Goal: Task Accomplishment & Management: Complete application form

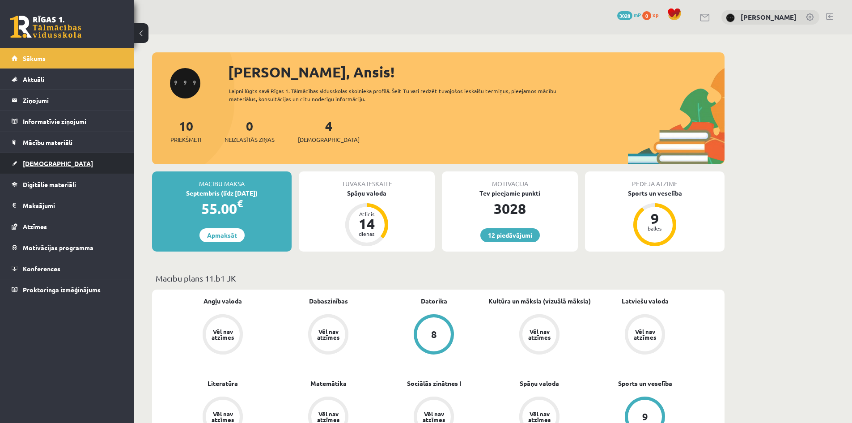
click at [92, 157] on link "[DEMOGRAPHIC_DATA]" at bounding box center [67, 163] width 111 height 21
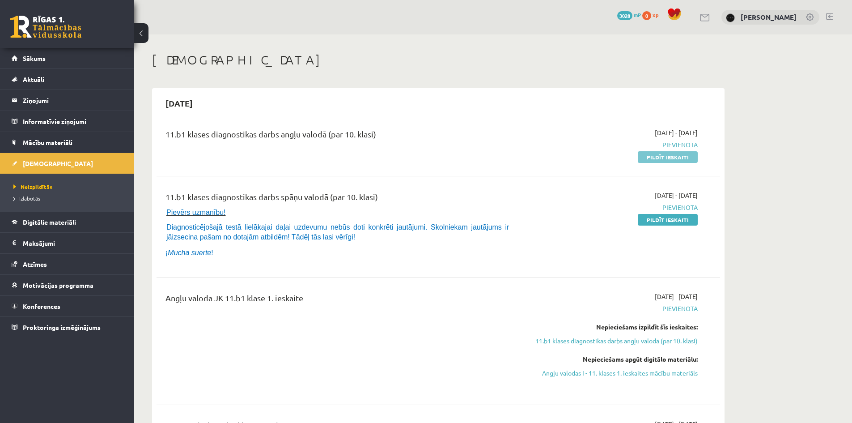
click at [653, 155] on link "Pildīt ieskaiti" at bounding box center [668, 157] width 60 height 12
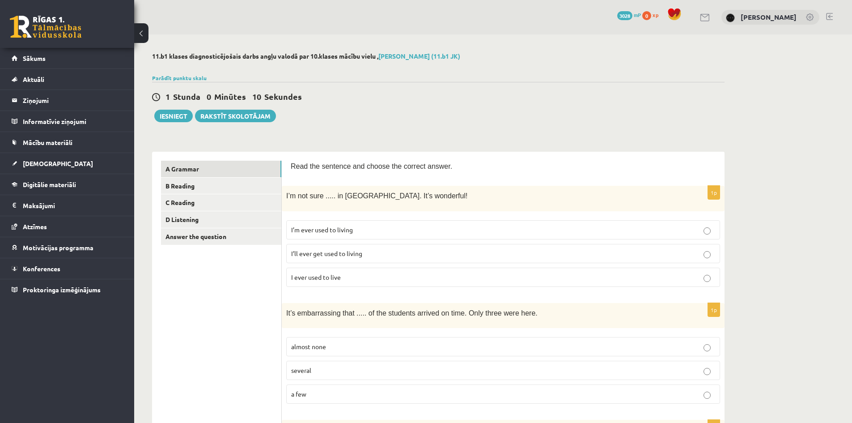
scroll to position [59, 0]
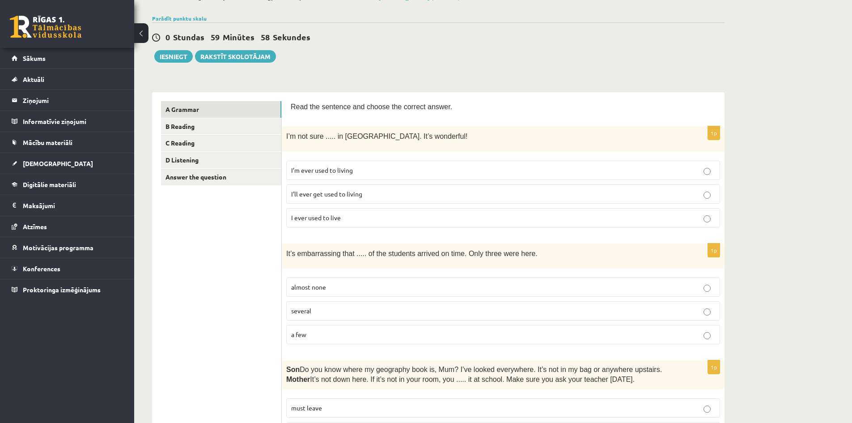
click at [387, 195] on p "I’ll ever get used to living" at bounding box center [503, 193] width 424 height 9
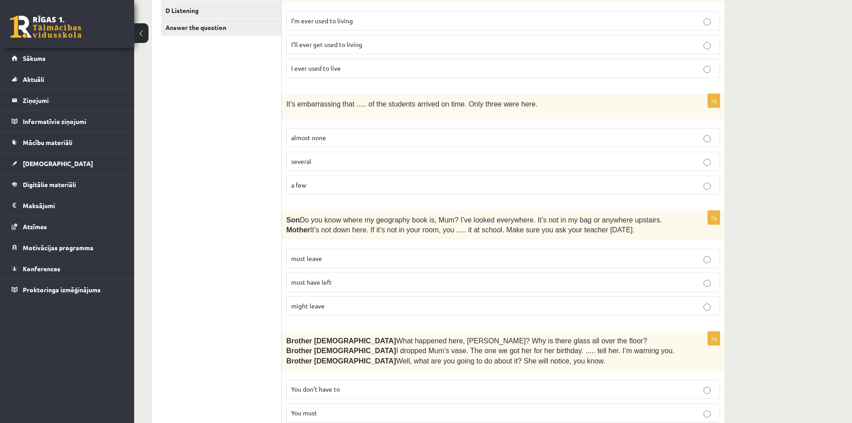
scroll to position [119, 0]
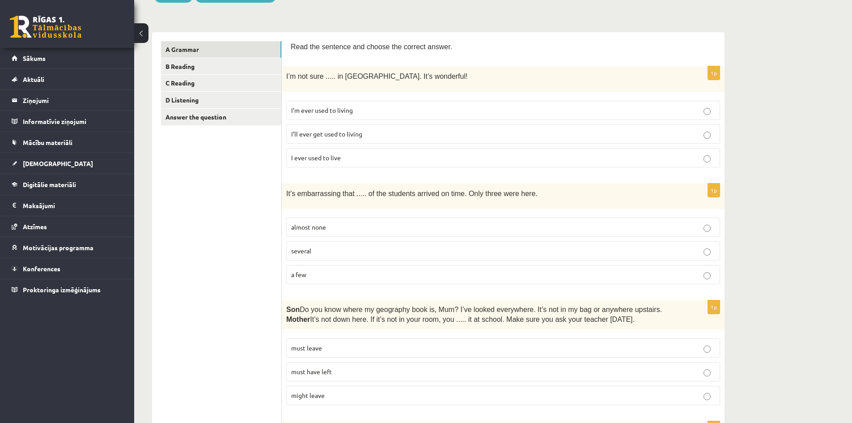
click at [328, 228] on p "almost none" at bounding box center [503, 226] width 424 height 9
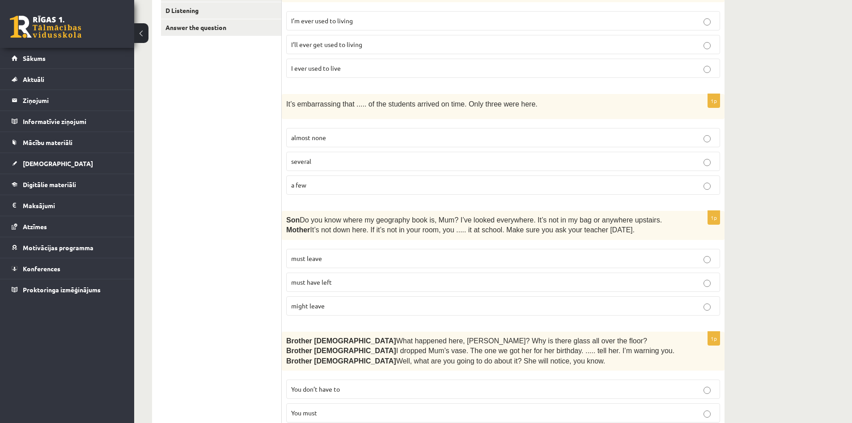
scroll to position [238, 0]
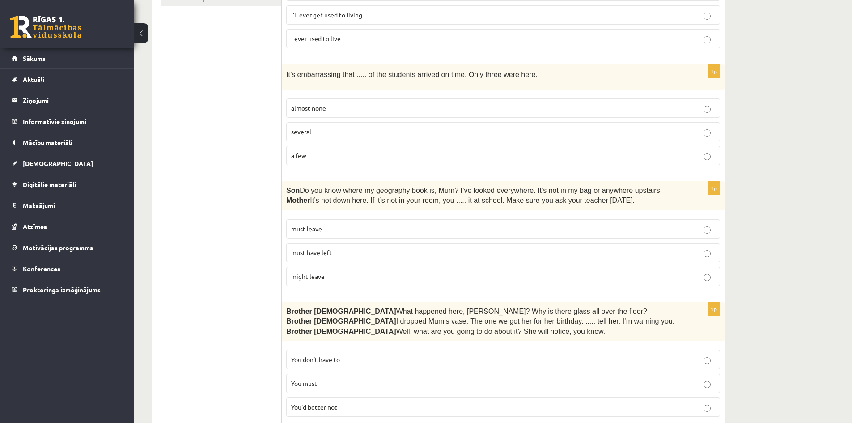
click at [350, 252] on p "must have left" at bounding box center [503, 252] width 424 height 9
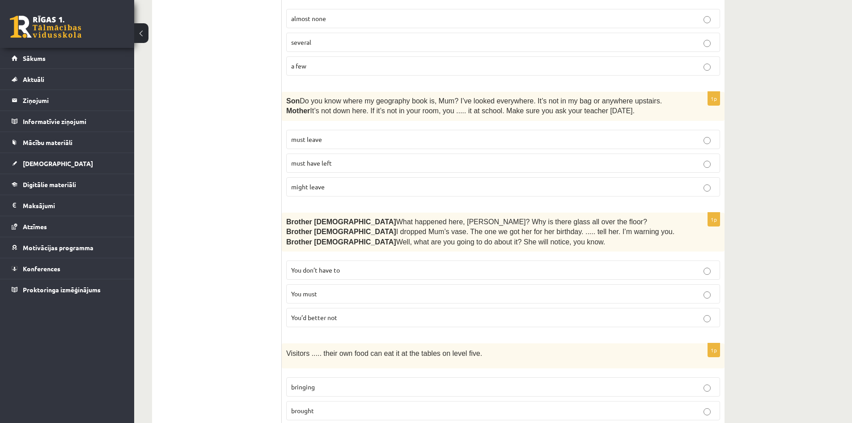
scroll to position [358, 0]
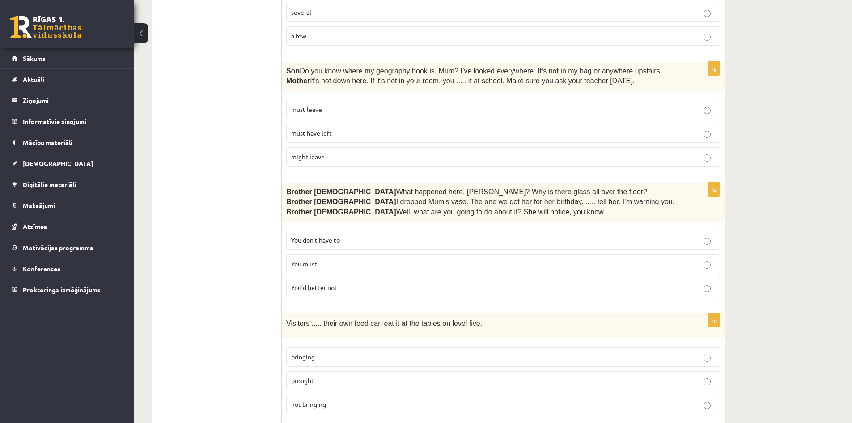
click at [329, 284] on span "You’d better not" at bounding box center [314, 287] width 46 height 8
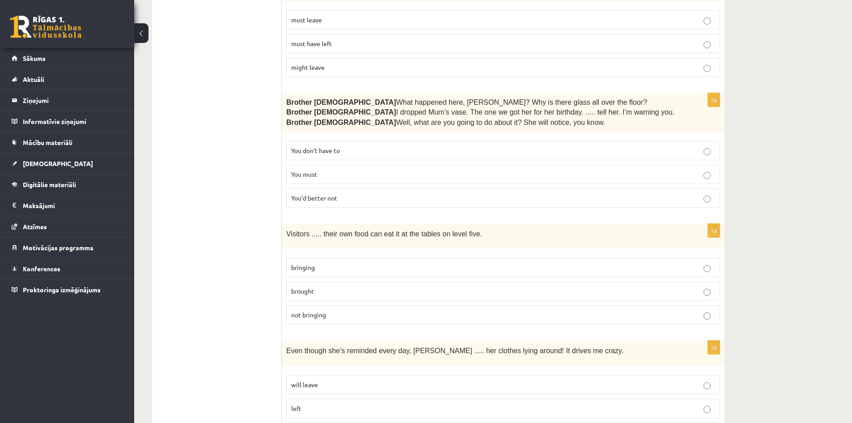
scroll to position [477, 0]
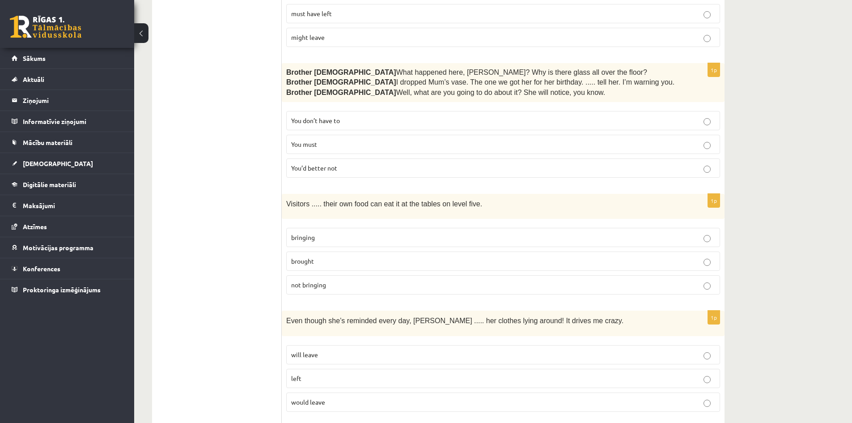
click at [340, 238] on p "bringing" at bounding box center [503, 237] width 424 height 9
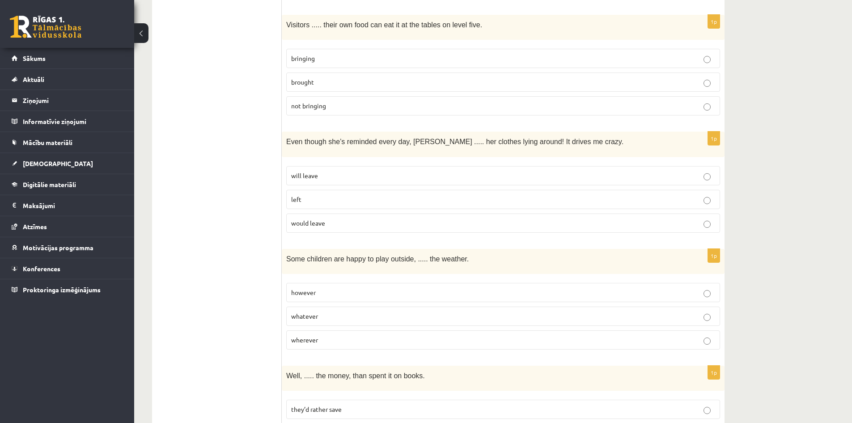
click at [340, 177] on p "will leave" at bounding box center [503, 175] width 424 height 9
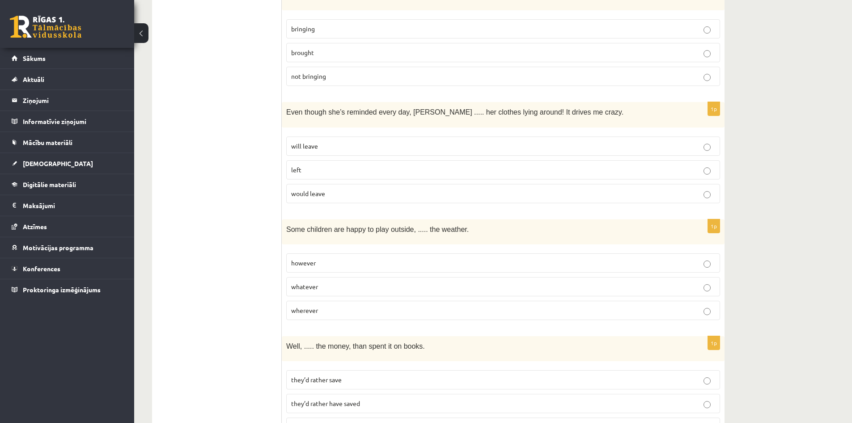
scroll to position [716, 0]
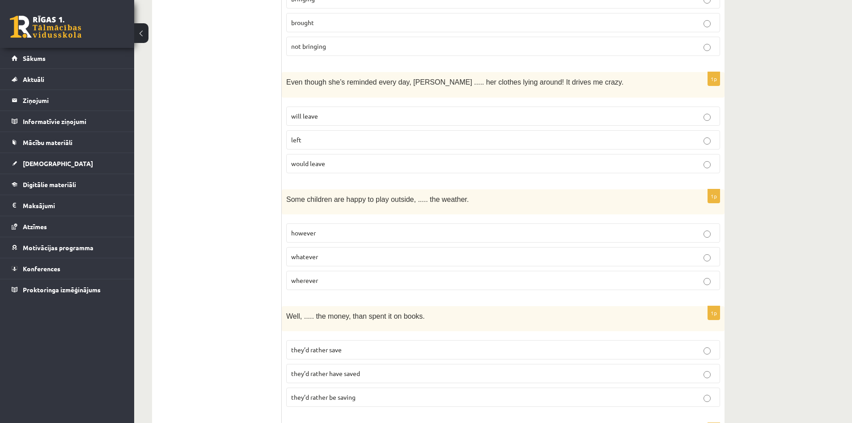
click at [322, 254] on p "whatever" at bounding box center [503, 256] width 424 height 9
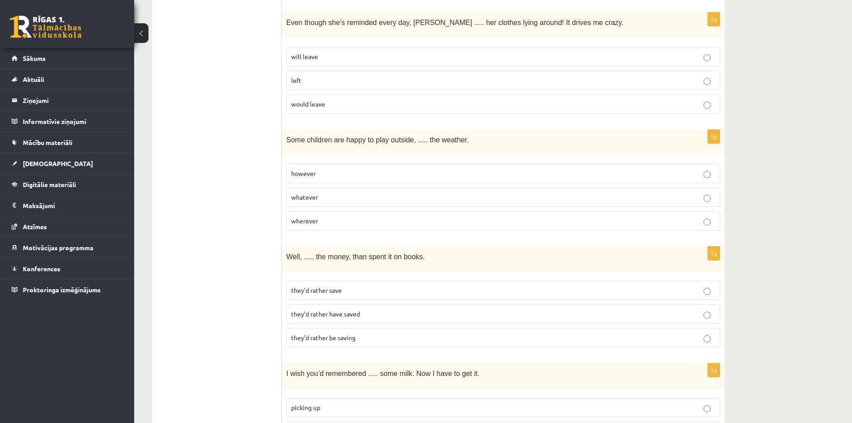
scroll to position [805, 0]
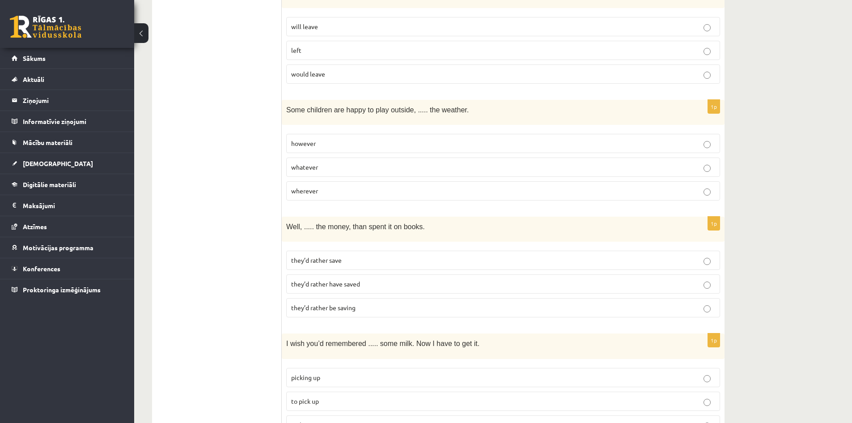
click at [373, 284] on p "they’d rather have saved" at bounding box center [503, 283] width 424 height 9
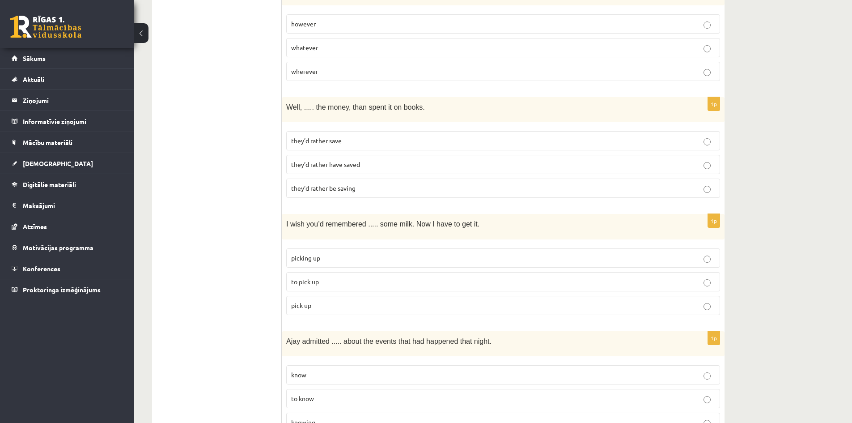
click at [348, 277] on p "to pick up" at bounding box center [503, 281] width 424 height 9
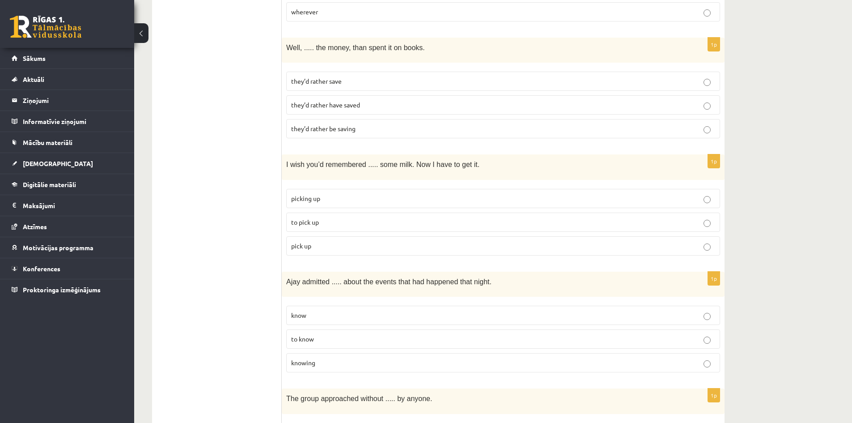
scroll to position [1043, 0]
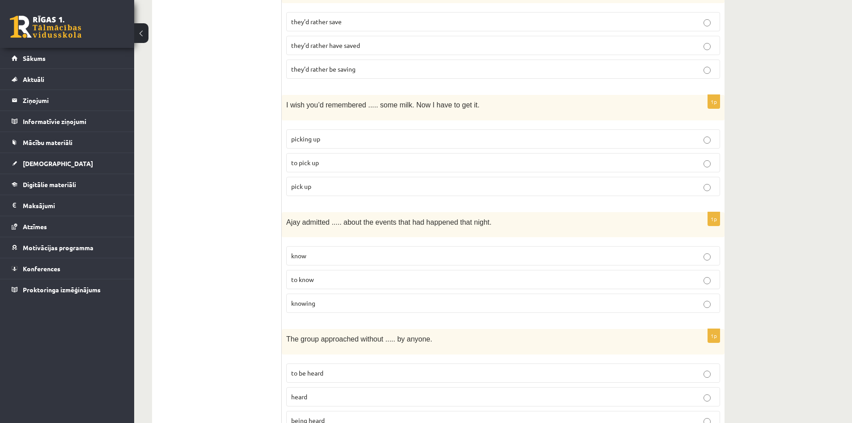
click at [340, 298] on p "knowing" at bounding box center [503, 302] width 424 height 9
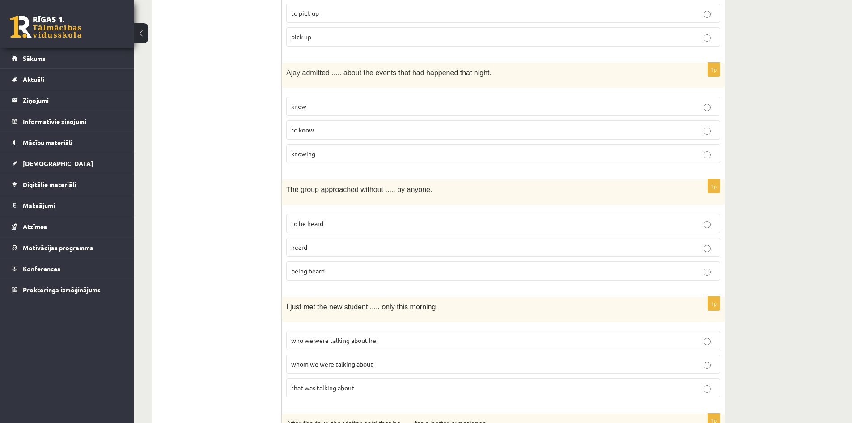
scroll to position [1222, 0]
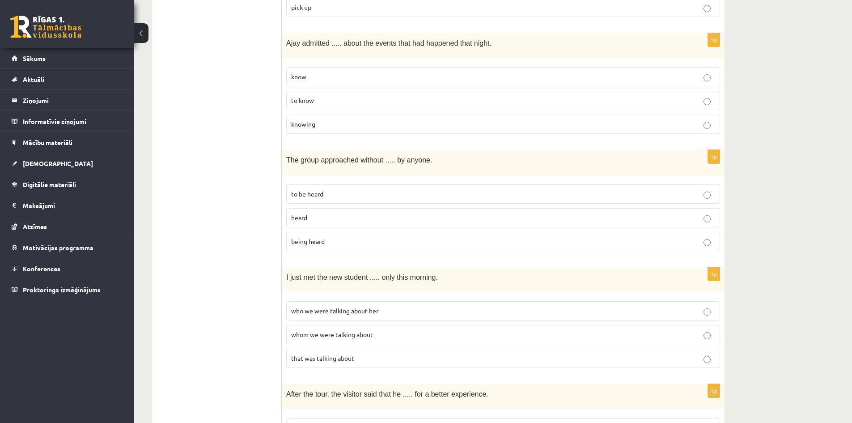
click at [335, 237] on p "being heard" at bounding box center [503, 241] width 424 height 9
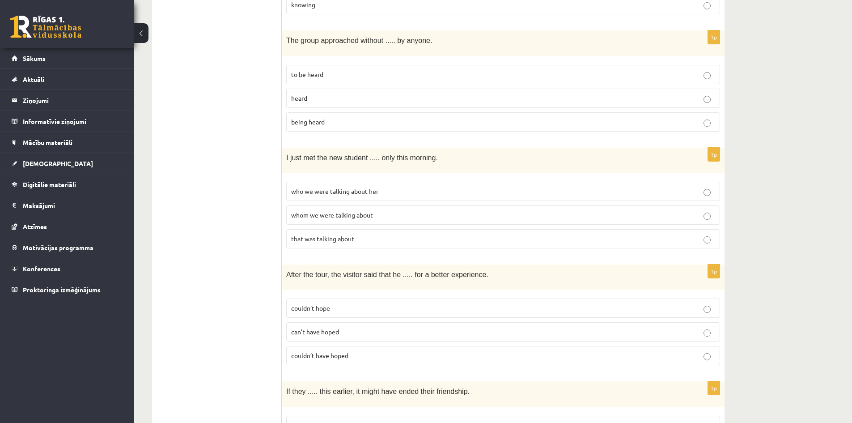
click at [320, 212] on span "whom we were talking about" at bounding box center [332, 215] width 82 height 8
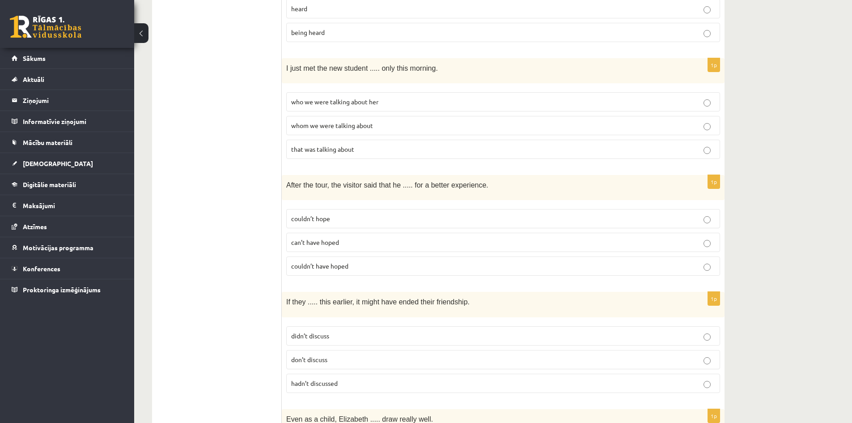
click at [342, 263] on span "couldn’t have hoped" at bounding box center [319, 266] width 57 height 8
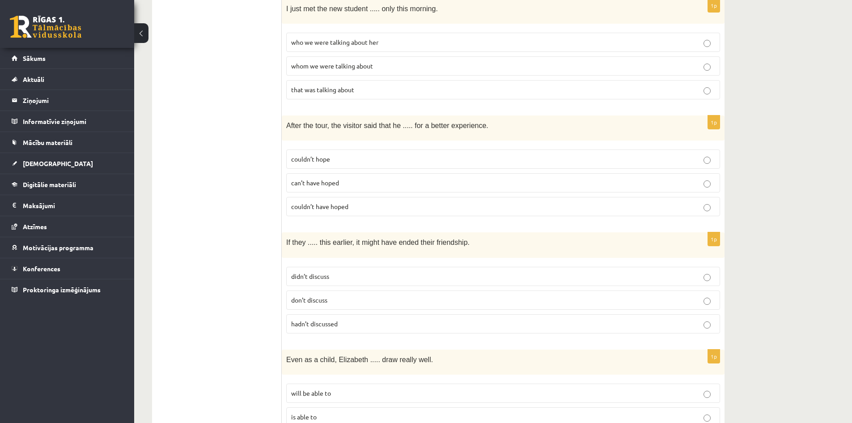
scroll to position [1521, 0]
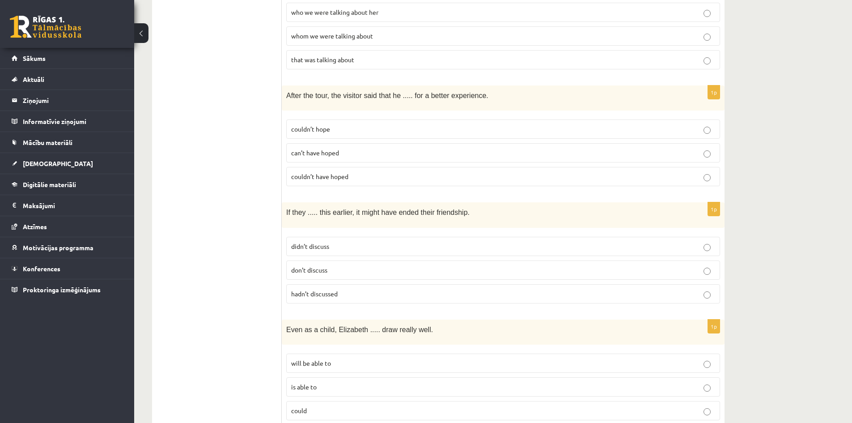
click at [349, 290] on p "hadn’t discussed" at bounding box center [503, 293] width 424 height 9
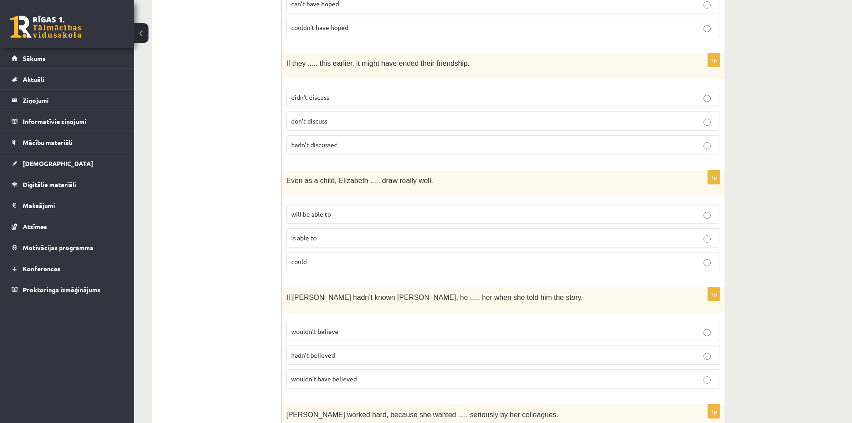
click at [353, 258] on p "could" at bounding box center [503, 261] width 424 height 9
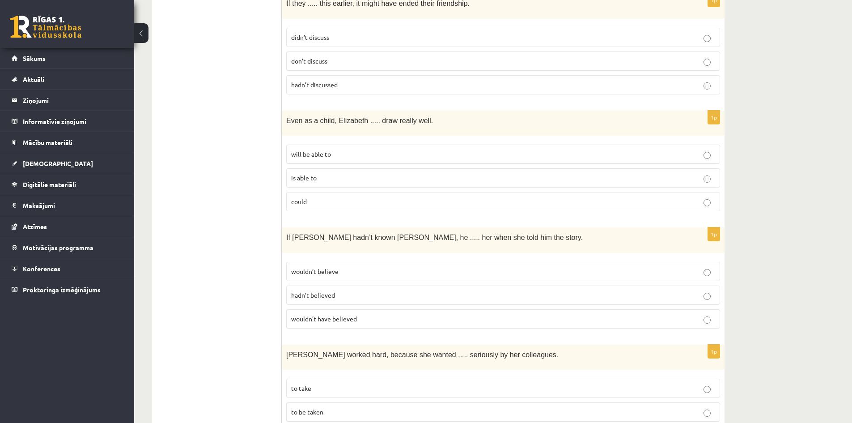
scroll to position [1759, 0]
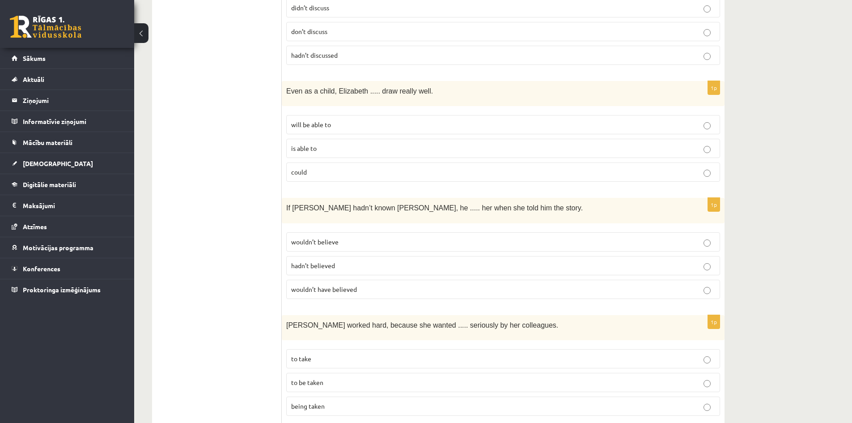
click at [371, 284] on p "wouldn’t have believed" at bounding box center [503, 288] width 424 height 9
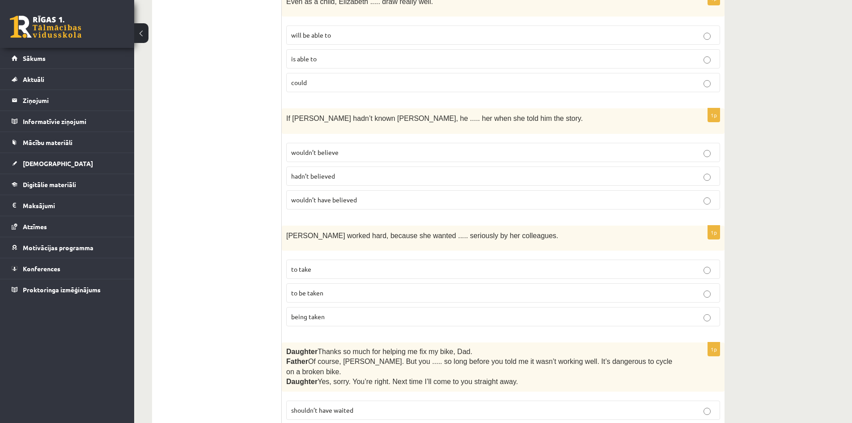
scroll to position [1878, 0]
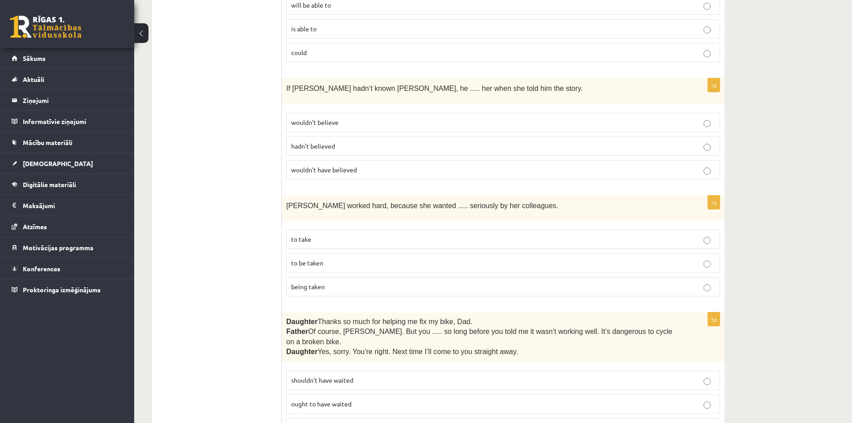
click at [339, 258] on p "to be taken" at bounding box center [503, 262] width 424 height 9
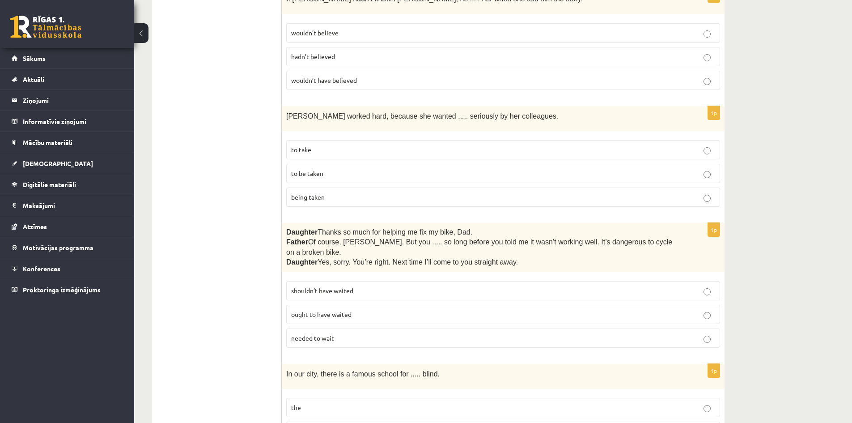
click at [354, 286] on p "shouldn’t have waited" at bounding box center [503, 290] width 424 height 9
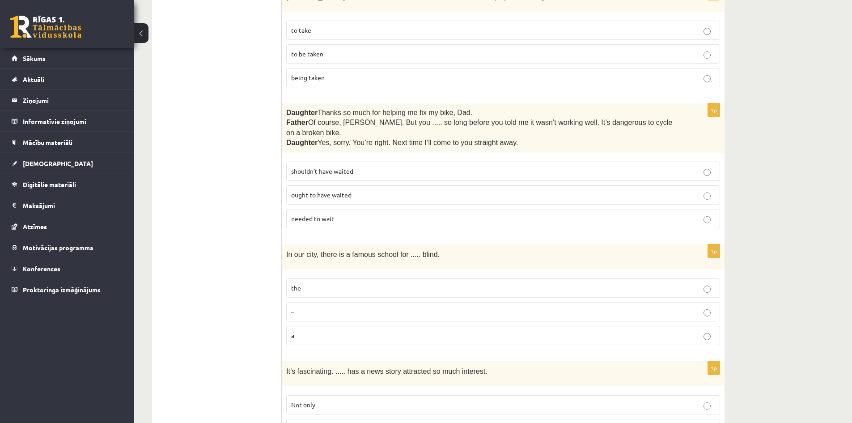
click at [311, 279] on label "the" at bounding box center [503, 287] width 434 height 19
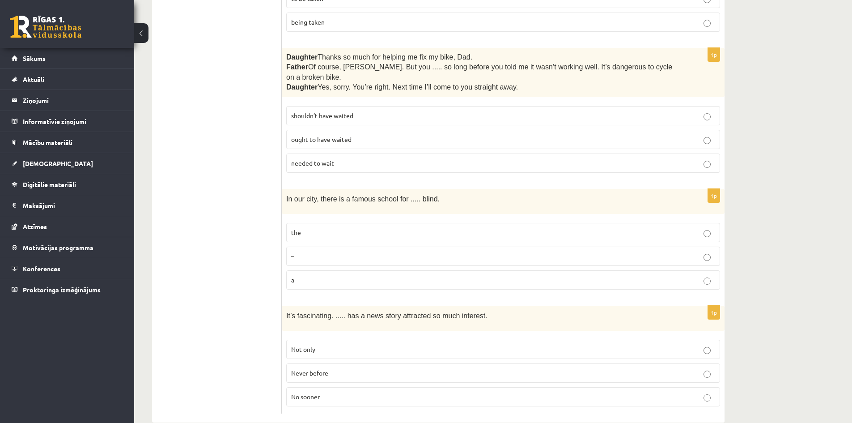
click at [327, 369] on span "Never before" at bounding box center [309, 373] width 37 height 8
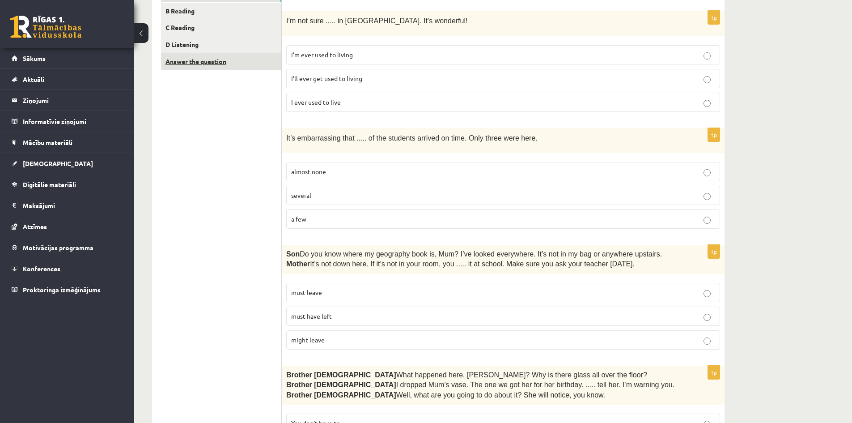
scroll to position [0, 0]
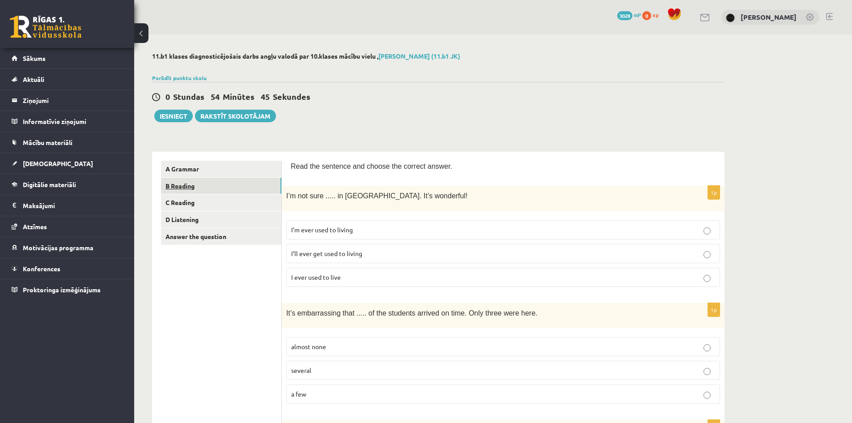
click at [234, 191] on link "B Reading" at bounding box center [221, 186] width 120 height 17
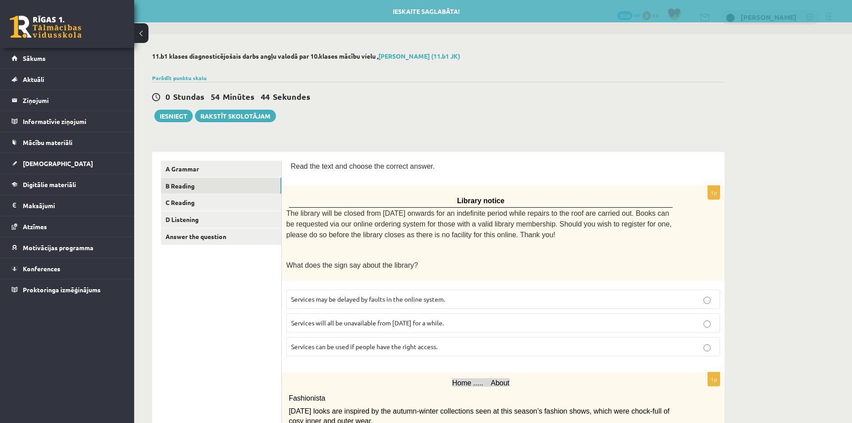
scroll to position [89, 0]
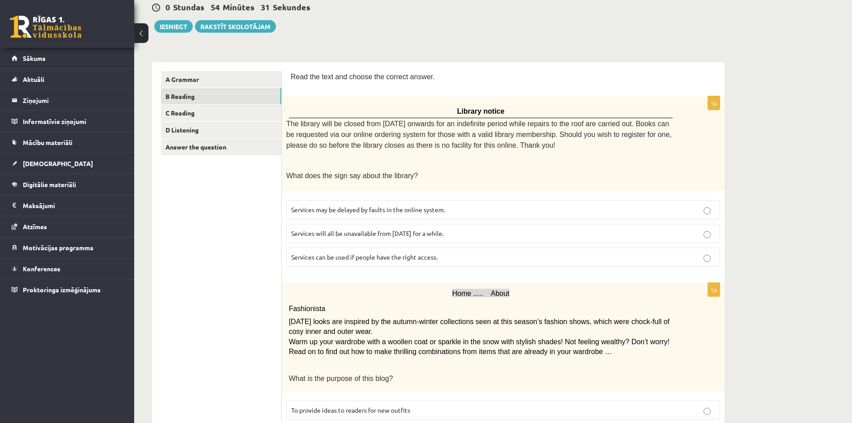
click at [315, 256] on span "Services can be used if people have the right access." at bounding box center [364, 257] width 146 height 8
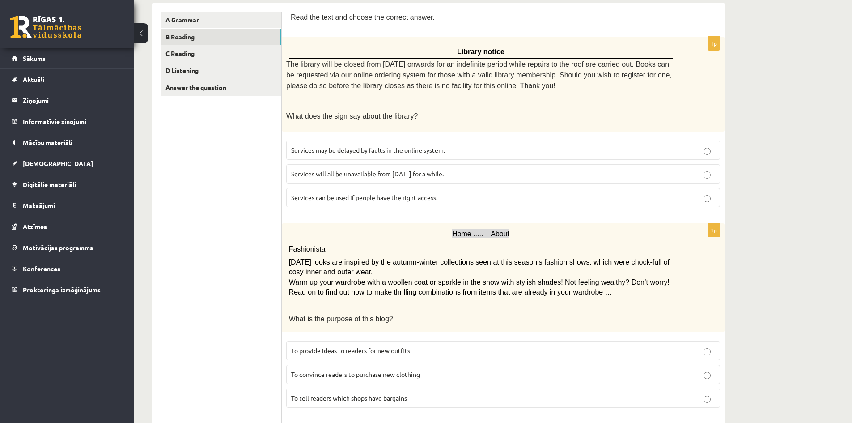
scroll to position [238, 0]
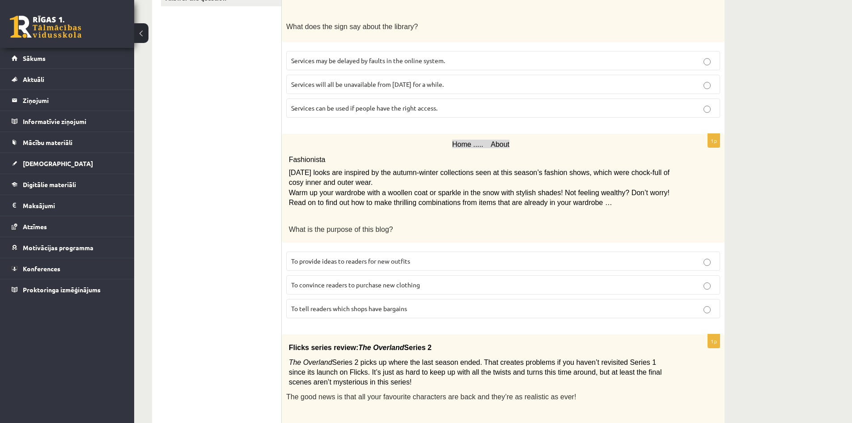
click at [396, 256] on p "To provide ideas to readers for new outfits" at bounding box center [503, 260] width 424 height 9
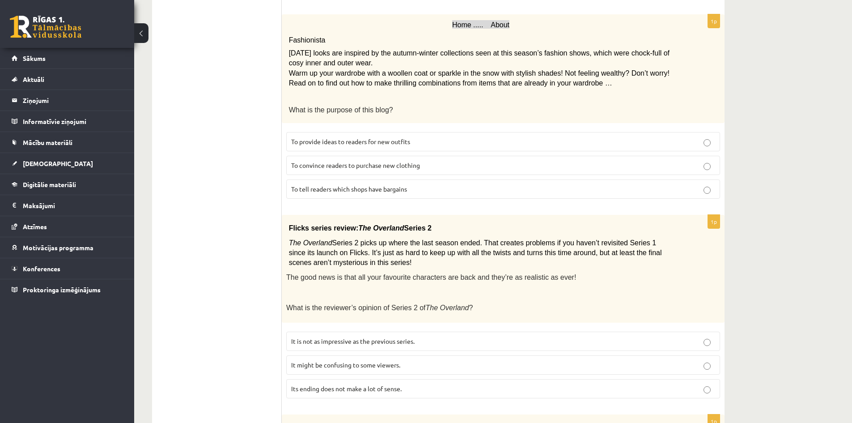
scroll to position [388, 0]
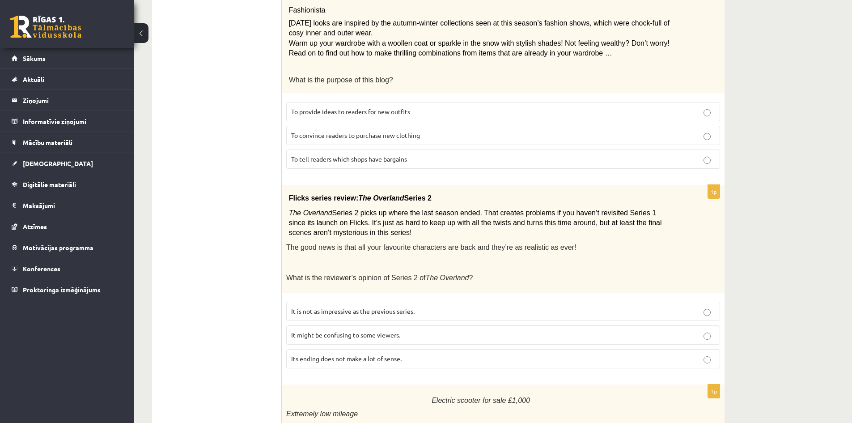
click at [428, 332] on p "It might be confusing to some viewers." at bounding box center [503, 334] width 424 height 9
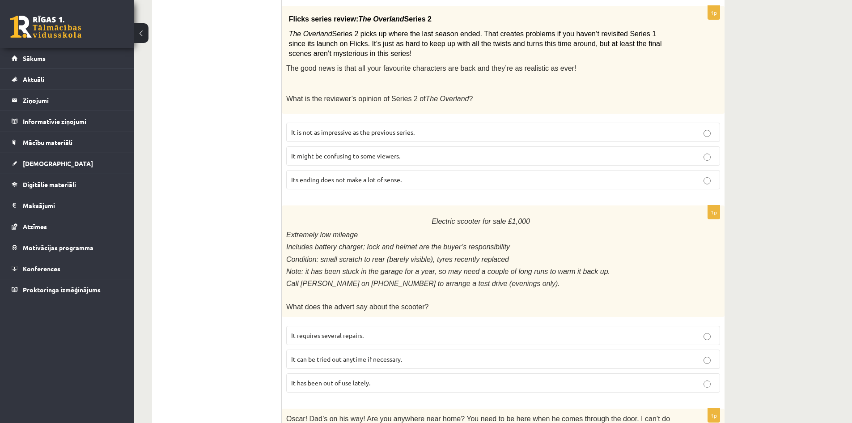
scroll to position [686, 0]
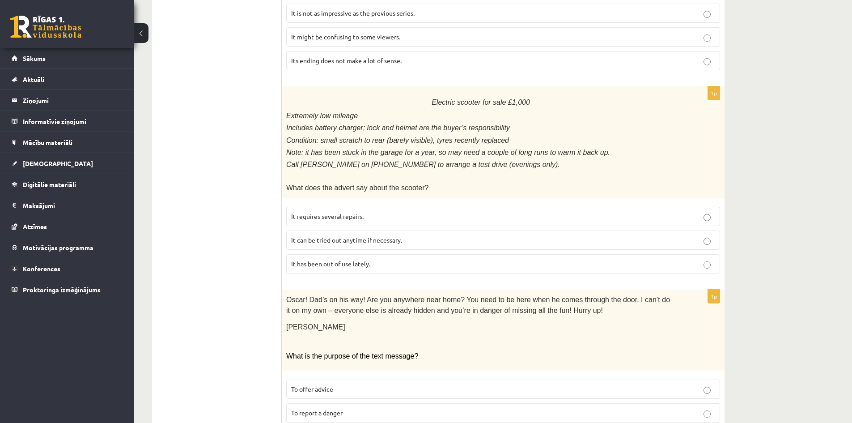
click at [364, 236] on label "It can be tried out anytime if necessary." at bounding box center [503, 239] width 434 height 19
click at [366, 261] on label "It has been out of use lately." at bounding box center [503, 263] width 434 height 19
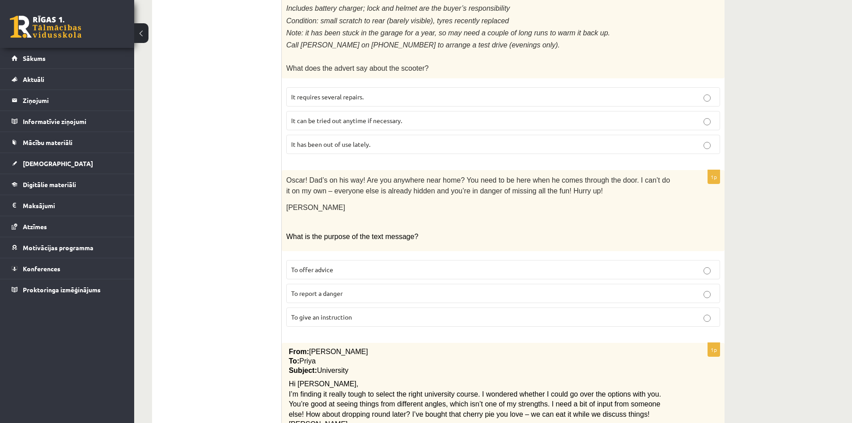
scroll to position [835, 0]
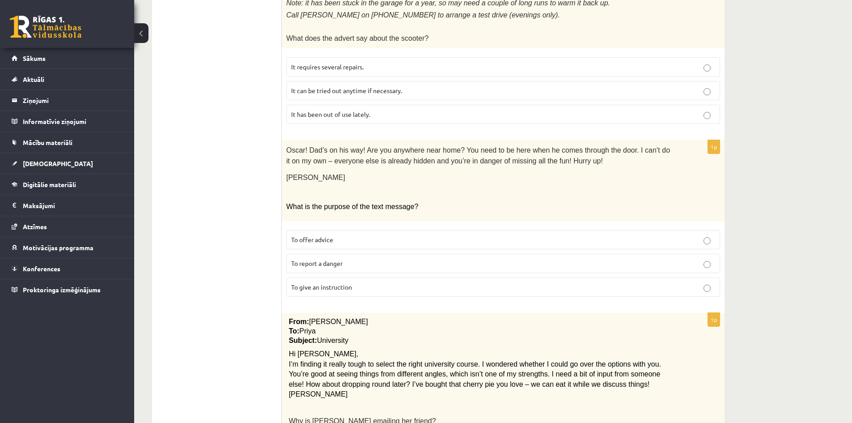
click at [424, 282] on p "To give an instruction" at bounding box center [503, 286] width 424 height 9
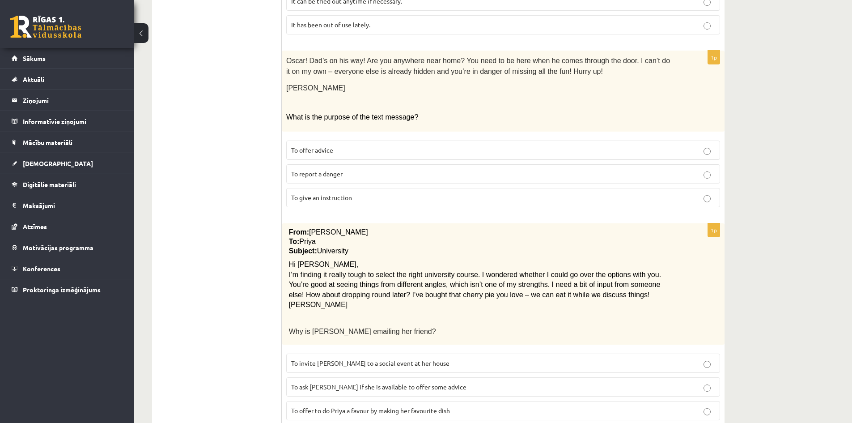
scroll to position [945, 0]
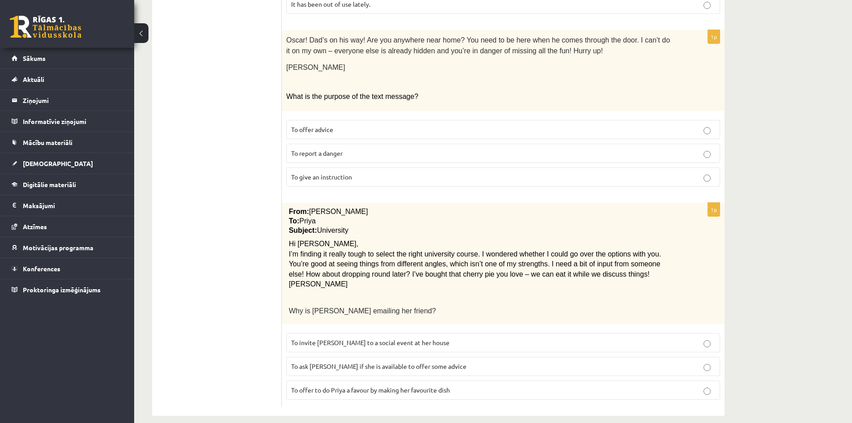
click at [456, 361] on p "To ask Priya if she is available to offer some advice" at bounding box center [503, 365] width 424 height 9
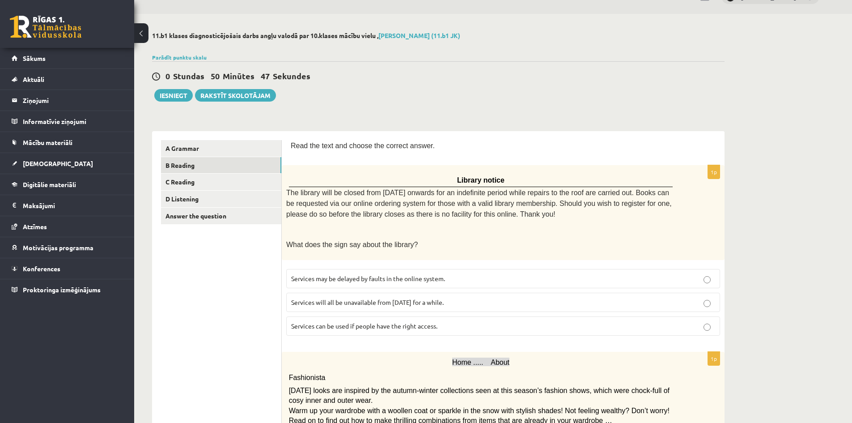
scroll to position [0, 0]
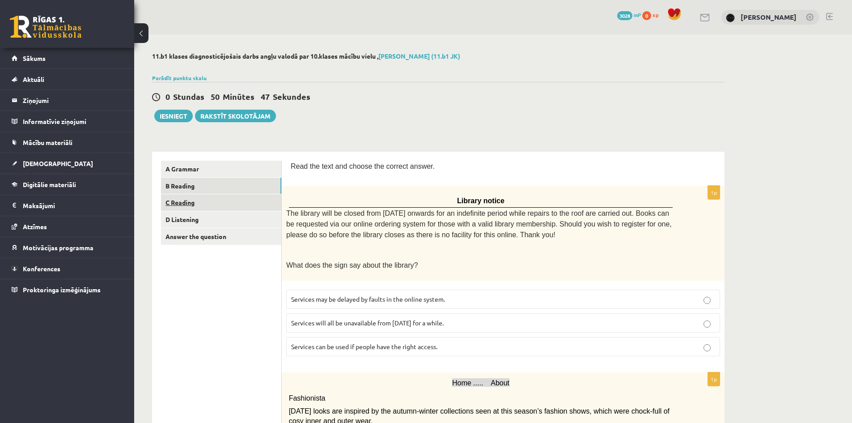
click at [244, 209] on link "C Reading" at bounding box center [221, 202] width 120 height 17
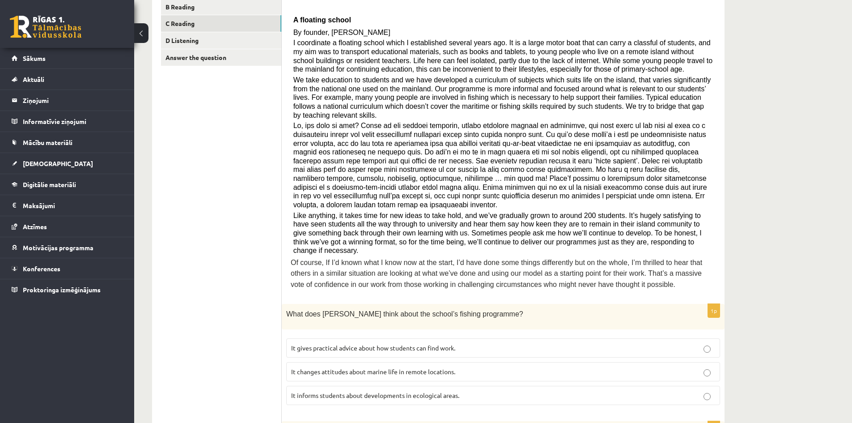
scroll to position [149, 0]
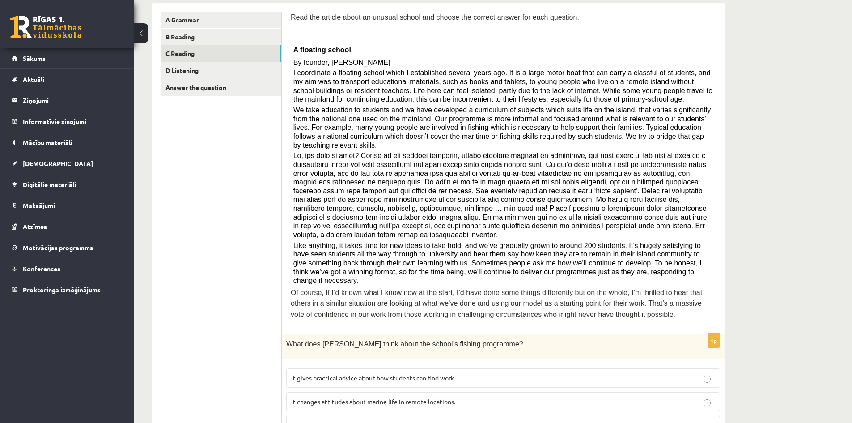
click at [401, 373] on span "It gives practical advice about how students can find work." at bounding box center [373, 377] width 164 height 8
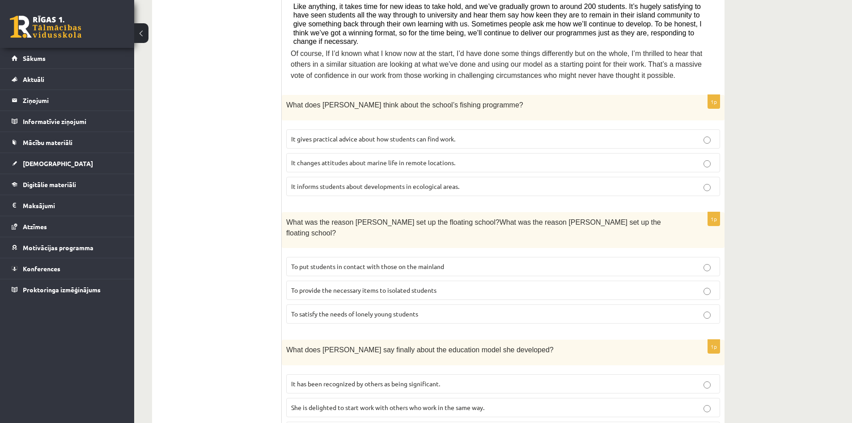
scroll to position [417, 0]
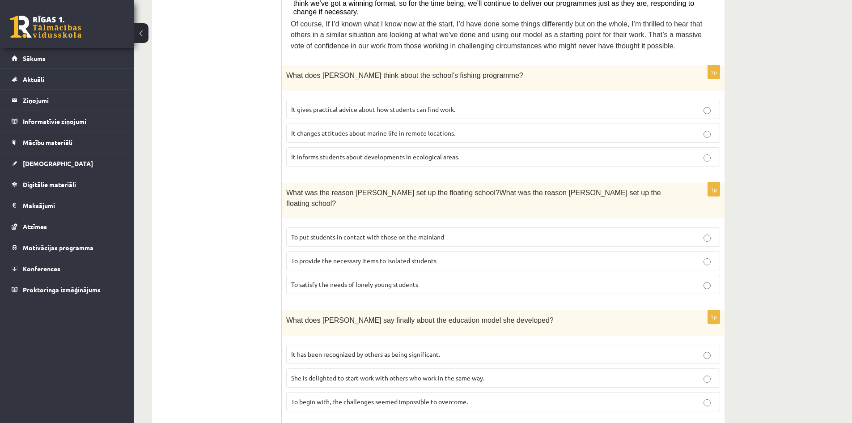
click at [382, 280] on span "To satisfy the needs of lonely young students" at bounding box center [354, 284] width 127 height 8
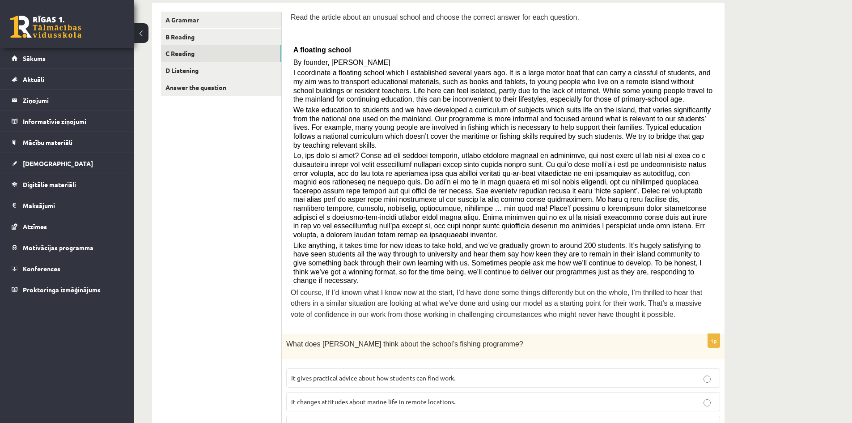
scroll to position [298, 0]
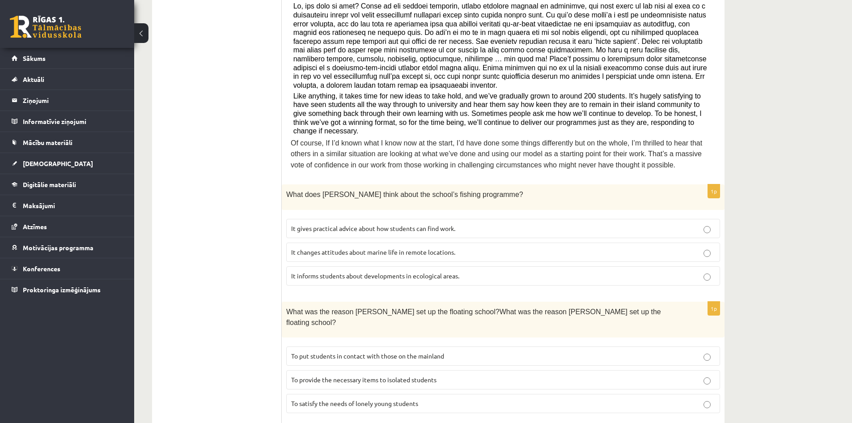
click at [334, 346] on label "To put students in contact with those on the mainland" at bounding box center [503, 355] width 434 height 19
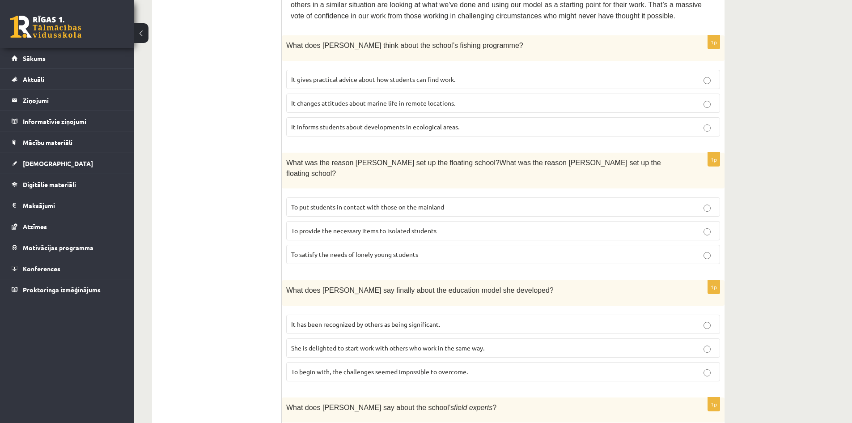
scroll to position [567, 0]
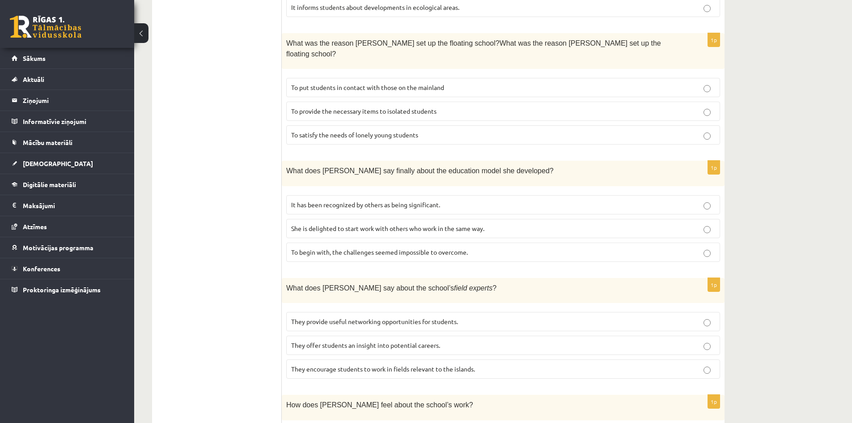
click at [306, 200] on p "It has been recognized by others as being significant." at bounding box center [503, 204] width 424 height 9
click at [301, 219] on label "She is delighted to start work with others who work in the same way." at bounding box center [503, 228] width 434 height 19
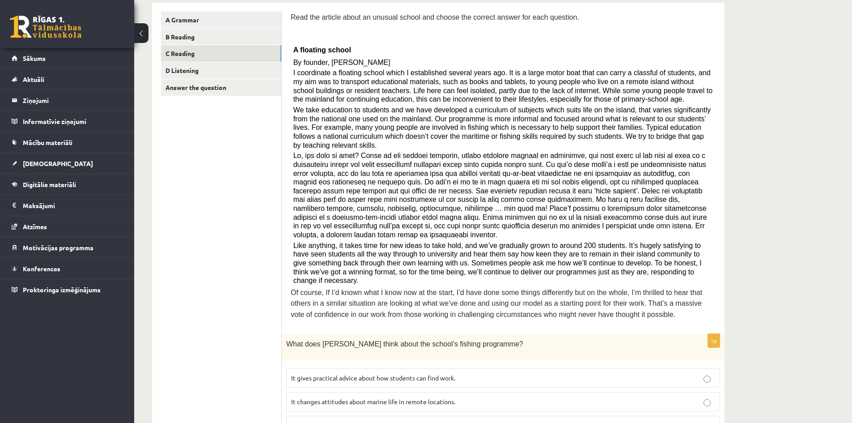
scroll to position [89, 0]
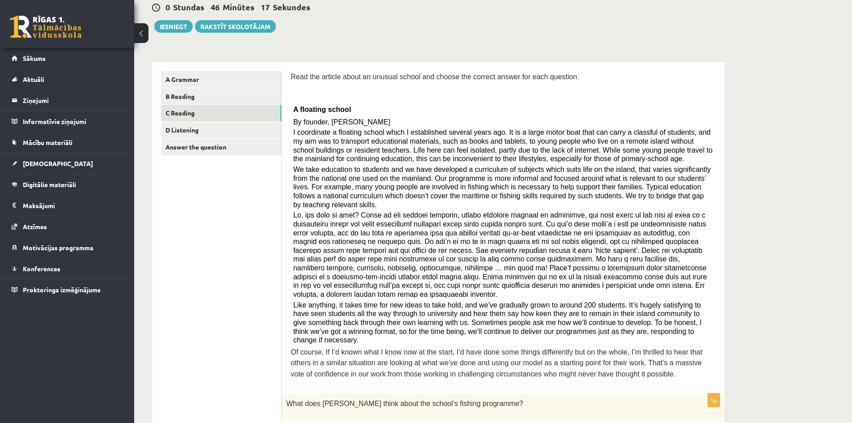
click at [512, 227] on span at bounding box center [500, 254] width 414 height 87
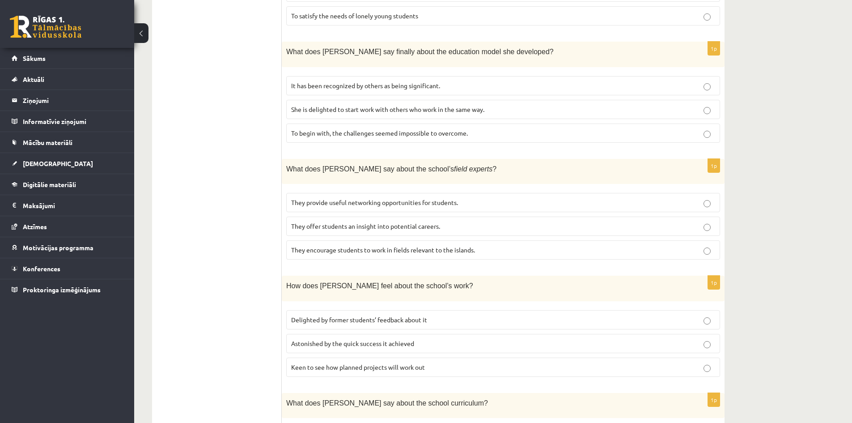
scroll to position [656, 0]
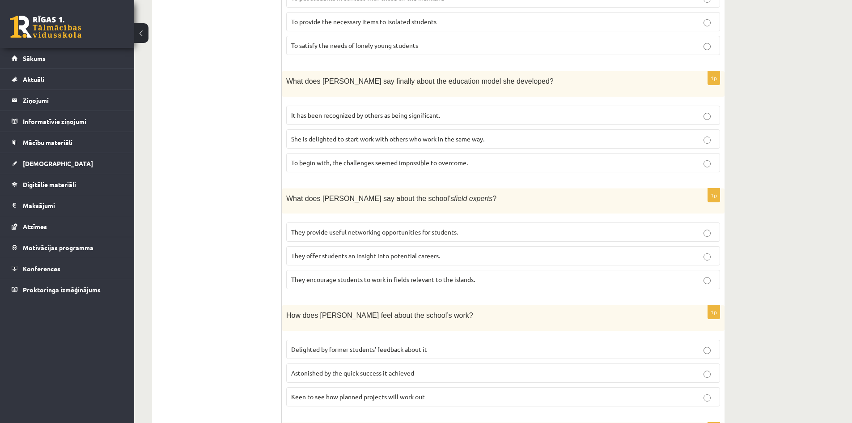
click at [355, 251] on span "They offer students an insight into potential careers." at bounding box center [365, 255] width 149 height 8
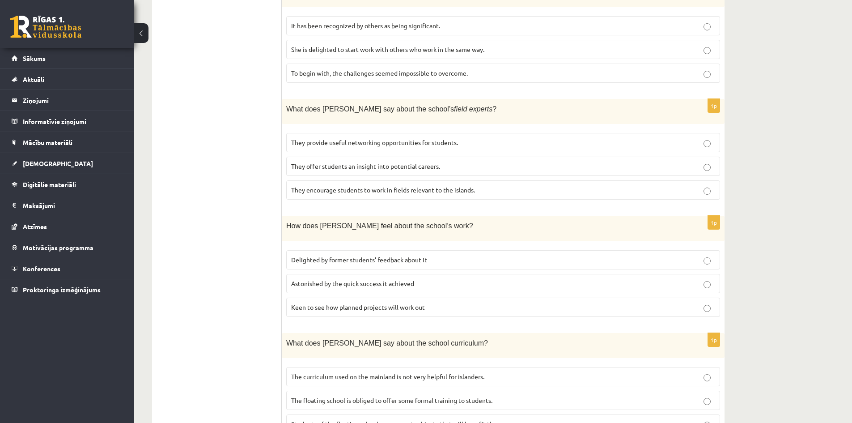
scroll to position [749, 0]
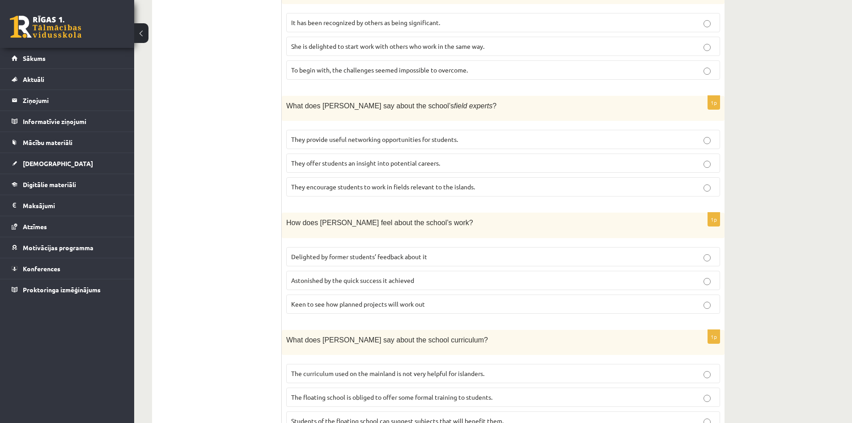
click at [306, 300] on span "Keen to see how planned projects will work out" at bounding box center [358, 304] width 134 height 8
click at [309, 247] on label "Delighted by former students’ feedback about it" at bounding box center [503, 256] width 434 height 19
click at [309, 416] on span "Students of the floating school can suggest subjects that will benefit them." at bounding box center [397, 420] width 212 height 8
click at [321, 369] on p "The curriculum used on the mainland is not very helpful for islanders." at bounding box center [503, 373] width 424 height 9
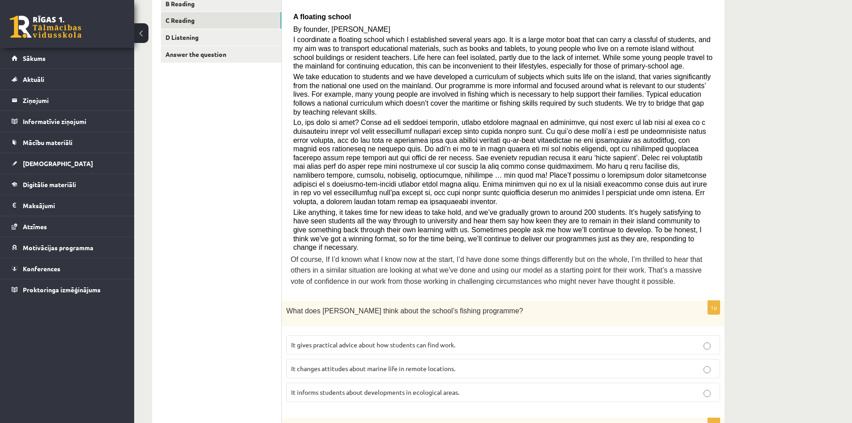
scroll to position [0, 0]
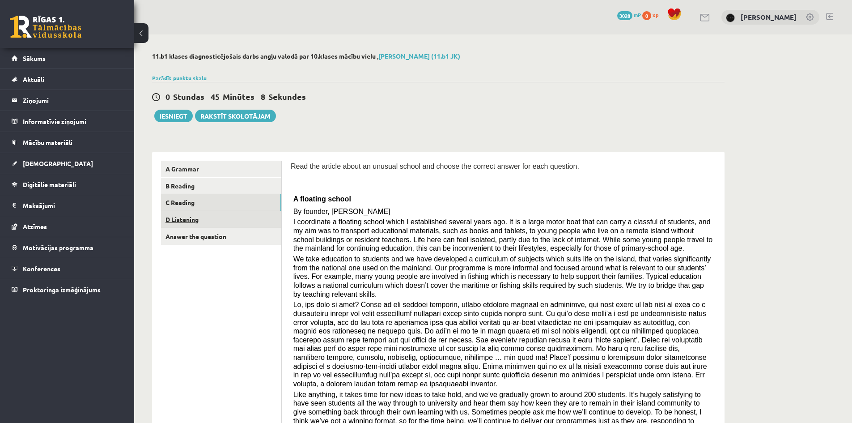
click at [192, 225] on link "D Listening" at bounding box center [221, 219] width 120 height 17
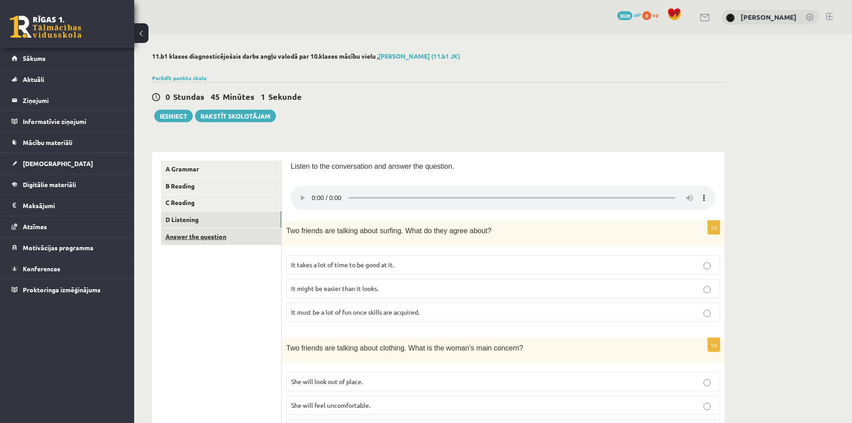
click at [263, 237] on link "Answer the question" at bounding box center [221, 236] width 120 height 17
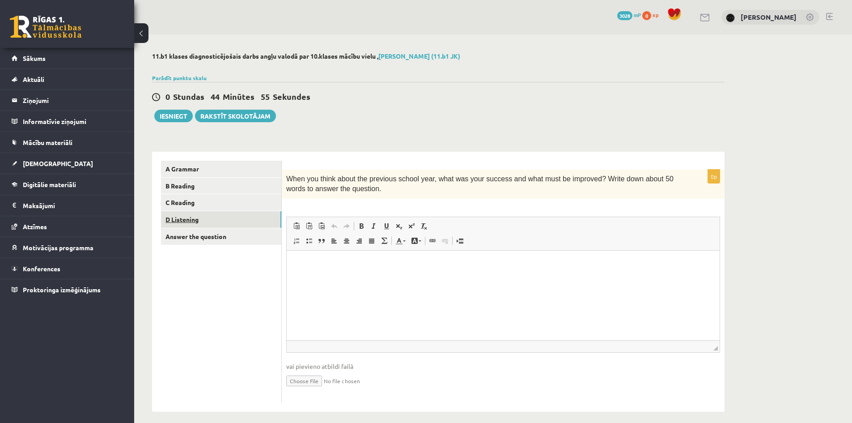
click at [245, 222] on link "D Listening" at bounding box center [221, 219] width 120 height 17
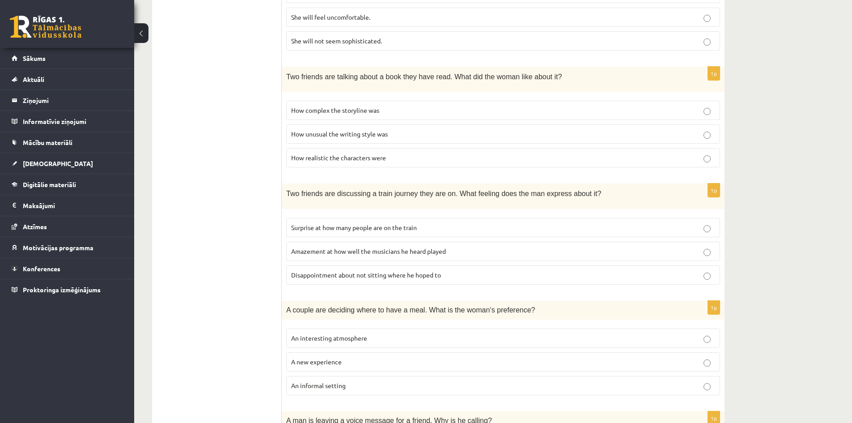
scroll to position [447, 0]
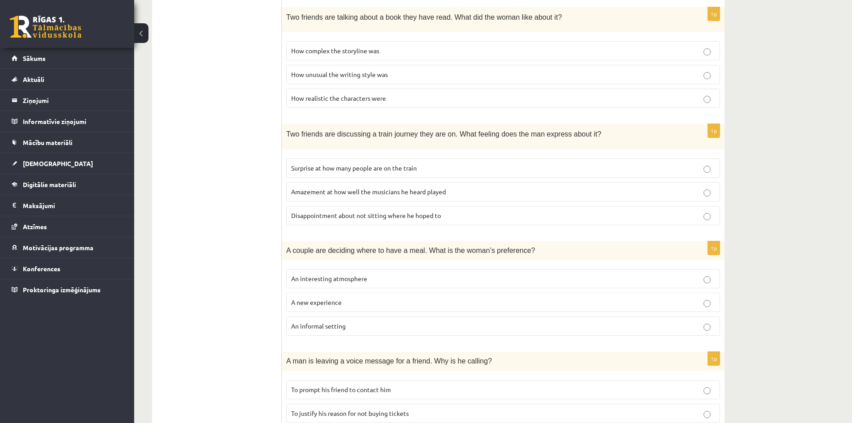
click at [388, 325] on p "An informal setting" at bounding box center [503, 325] width 424 height 9
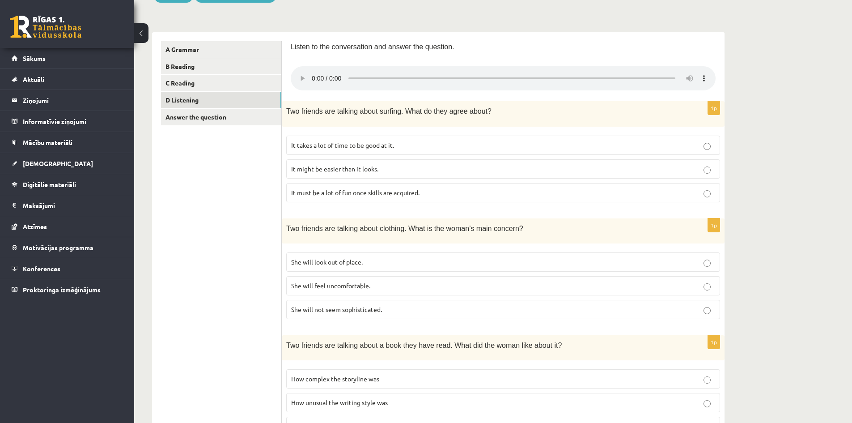
scroll to position [30, 0]
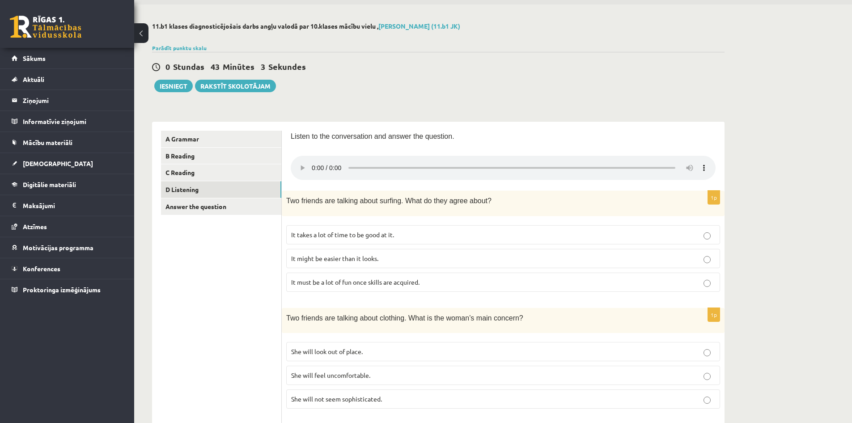
click at [407, 288] on label "It must be a lot of fun once skills are acquired." at bounding box center [503, 281] width 434 height 19
click at [299, 237] on span "It takes a lot of time to be good at it." at bounding box center [342, 234] width 103 height 8
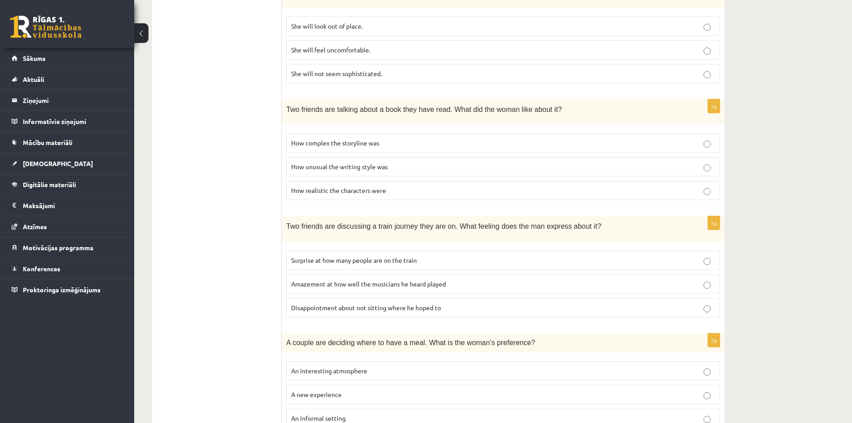
scroll to position [504, 0]
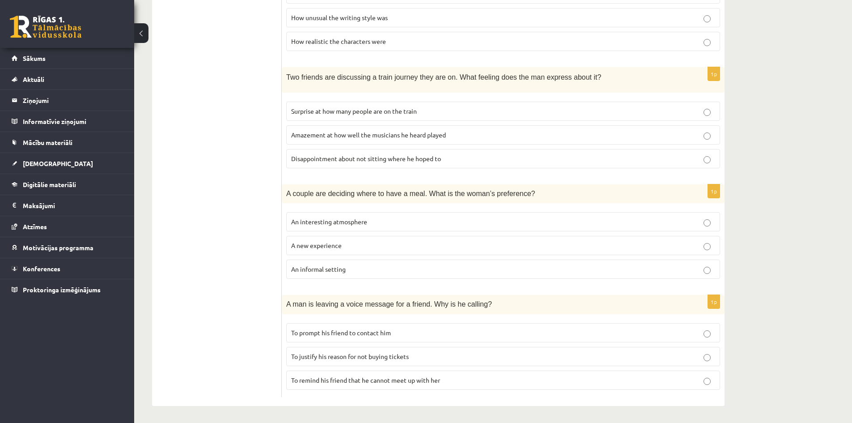
click at [313, 330] on span "To prompt his friend to contact him" at bounding box center [341, 332] width 100 height 8
drag, startPoint x: 286, startPoint y: 303, endPoint x: 476, endPoint y: 306, distance: 190.1
click at [476, 306] on div "A man is leaving a voice message for a friend. Why is he calling?" at bounding box center [503, 304] width 443 height 19
click at [476, 306] on p "A man is leaving a voice message for a friend. Why is he calling?" at bounding box center [480, 304] width 389 height 10
click at [407, 323] on label "To prompt his friend to contact him" at bounding box center [503, 332] width 434 height 19
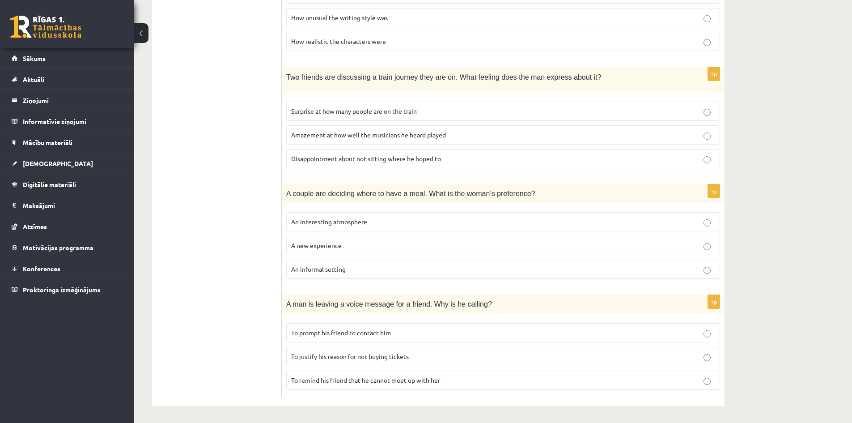
click at [381, 332] on span "To prompt his friend to contact him" at bounding box center [341, 332] width 100 height 8
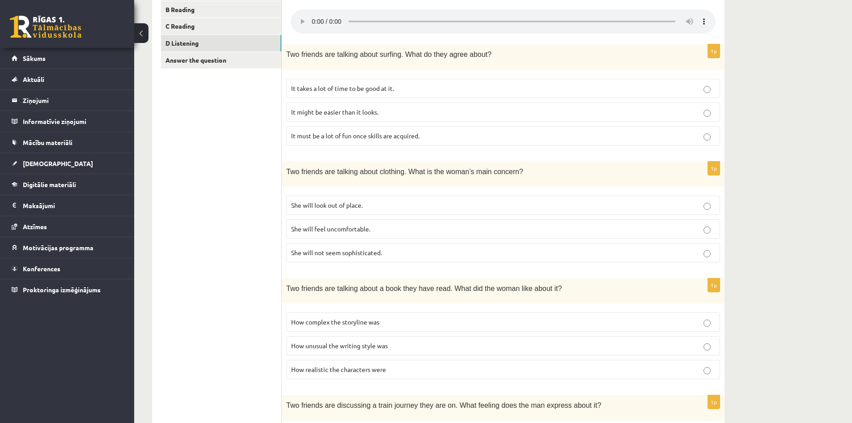
scroll to position [266, 0]
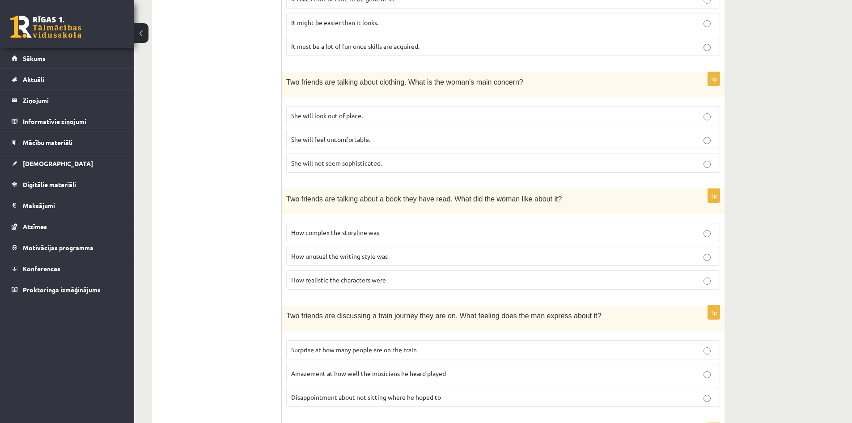
click at [240, 276] on ul "A Grammar B Reading C Reading D Listening Answer the question" at bounding box center [221, 265] width 121 height 740
click at [291, 275] on label "How realistic the characters were" at bounding box center [503, 279] width 434 height 19
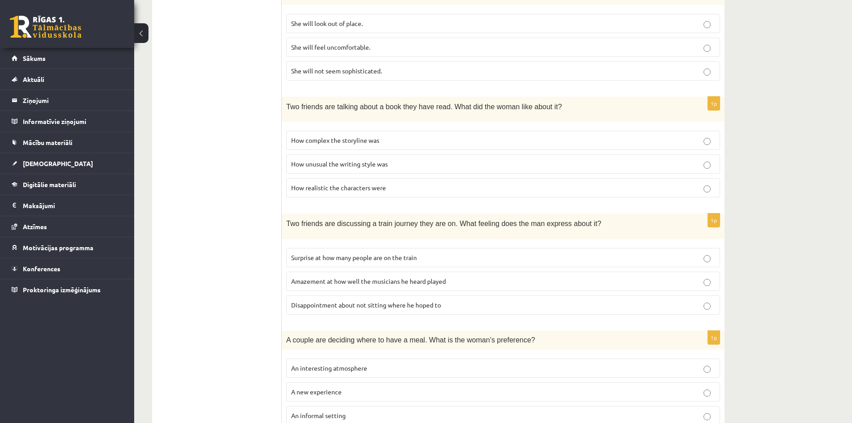
scroll to position [298, 0]
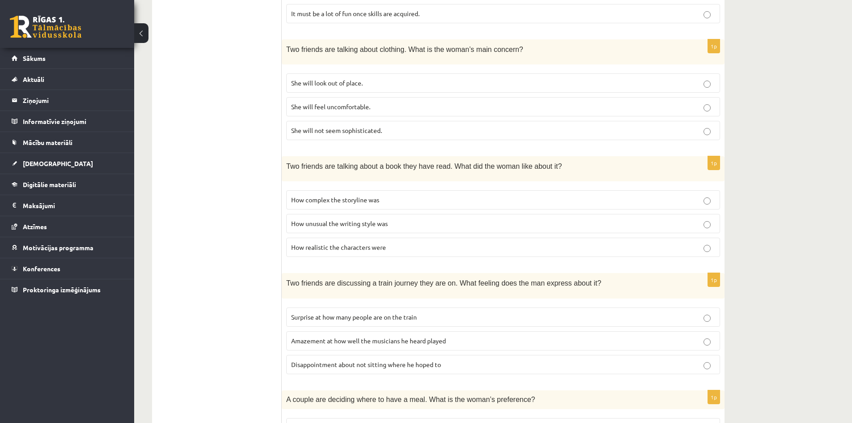
click at [347, 134] on p "She will not seem sophisticated." at bounding box center [503, 130] width 424 height 9
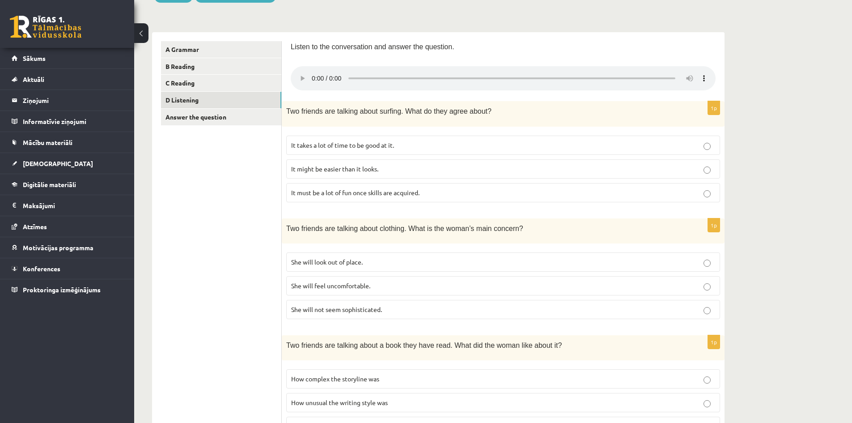
scroll to position [89, 0]
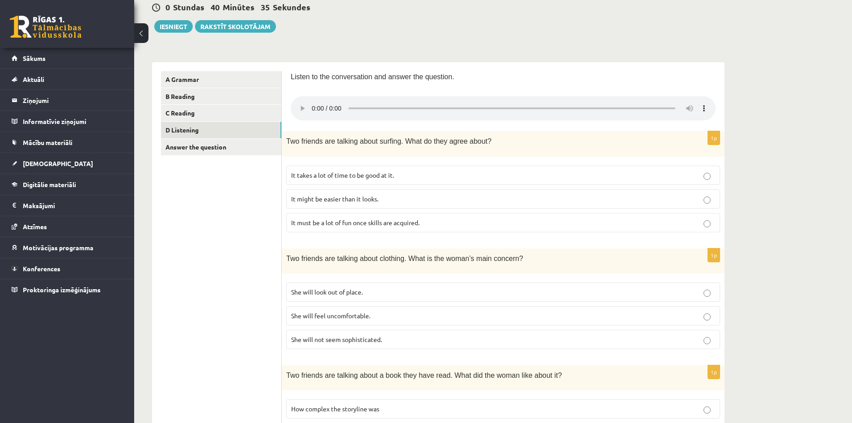
click at [453, 288] on p "She will look out of place." at bounding box center [503, 291] width 424 height 9
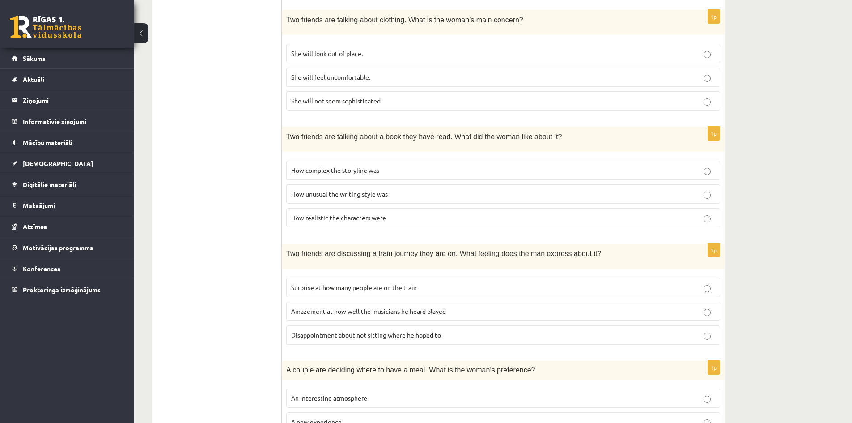
scroll to position [358, 0]
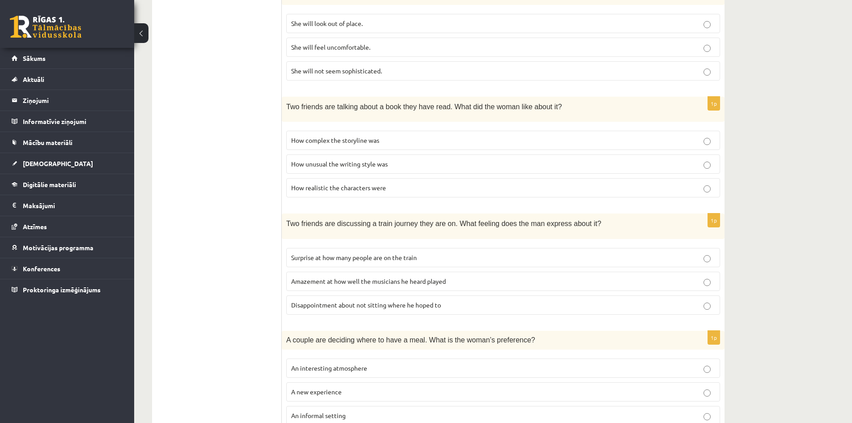
click at [546, 281] on p "Amazement at how well the musicians he heard played" at bounding box center [503, 280] width 424 height 9
click at [526, 303] on p "Disappointment about not sitting where he hoped to" at bounding box center [503, 304] width 424 height 9
click at [524, 305] on p "Disappointment about not sitting where he hoped to" at bounding box center [503, 304] width 424 height 9
click at [501, 259] on p "Surprise at how many people are on the train" at bounding box center [503, 257] width 424 height 9
click at [503, 277] on p "Amazement at how well the musicians he heard played" at bounding box center [503, 280] width 424 height 9
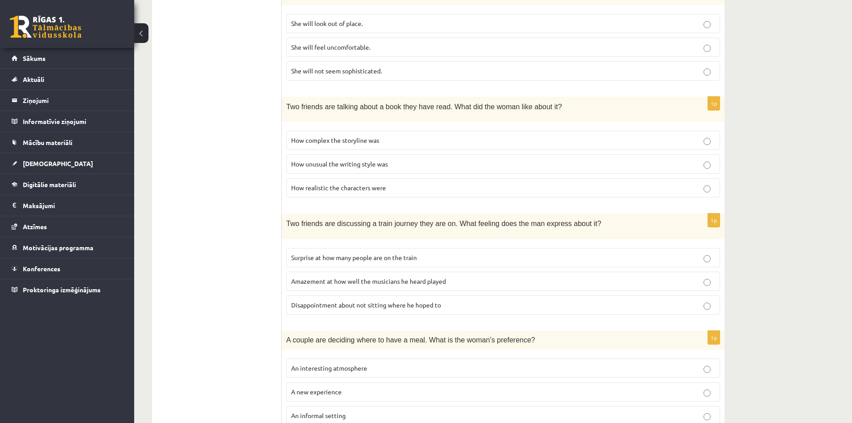
click at [501, 259] on p "Surprise at how many people are on the train" at bounding box center [503, 257] width 424 height 9
click at [499, 281] on p "Amazement at how well the musicians he heard played" at bounding box center [503, 280] width 424 height 9
click at [495, 255] on p "Surprise at how many people are on the train" at bounding box center [503, 257] width 424 height 9
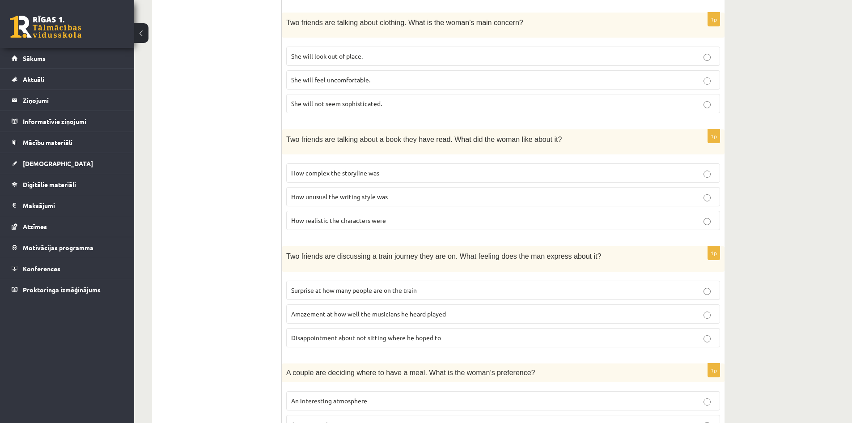
scroll to position [355, 0]
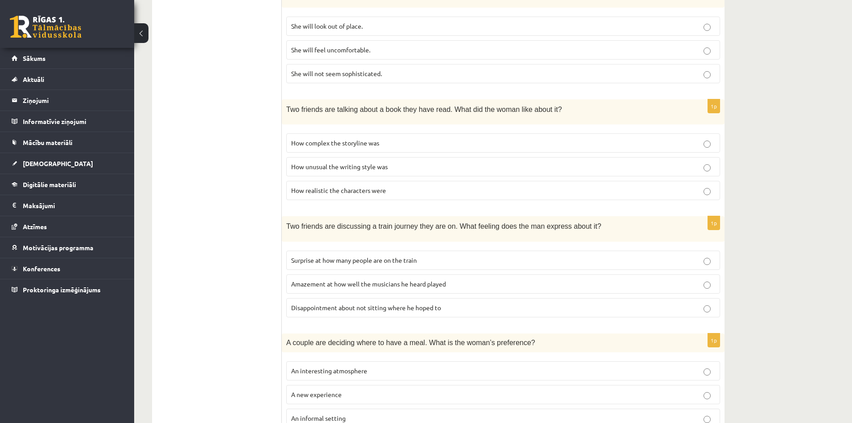
click at [436, 260] on p "Surprise at how many people are on the train" at bounding box center [503, 259] width 424 height 9
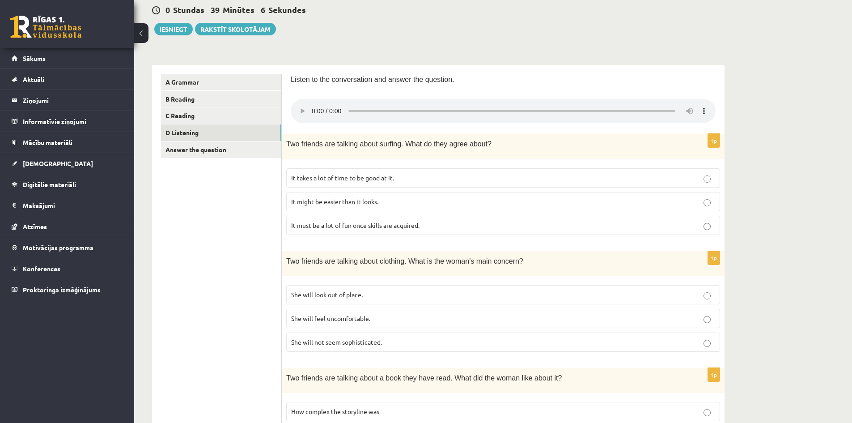
scroll to position [0, 0]
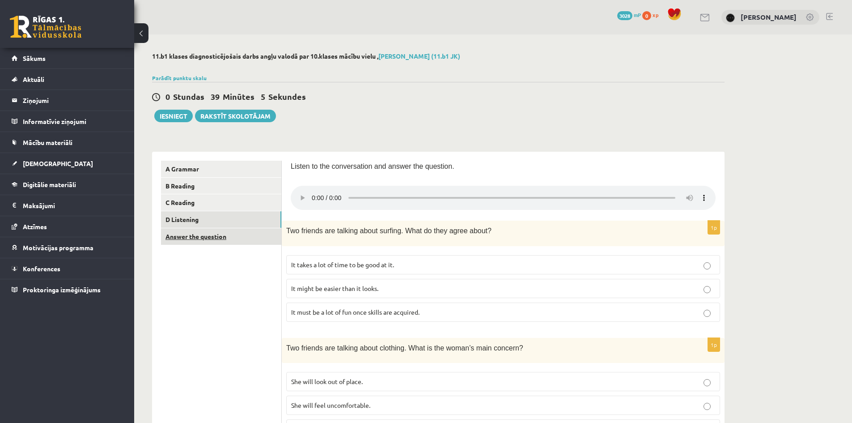
click at [220, 241] on link "Answer the question" at bounding box center [221, 236] width 120 height 17
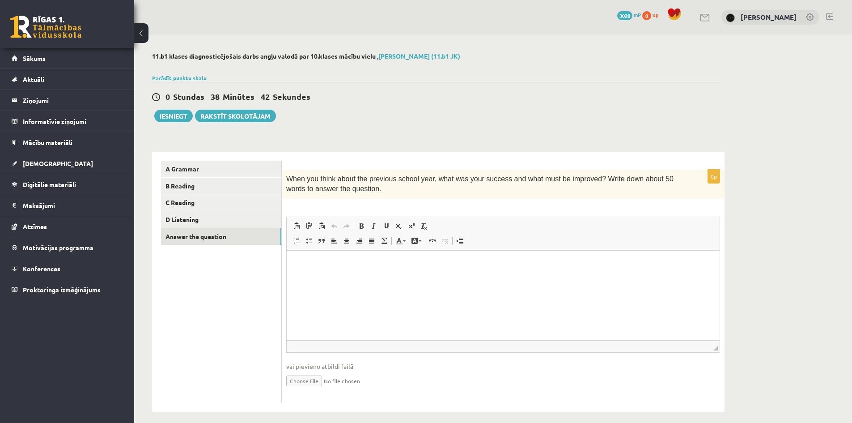
click at [341, 274] on html at bounding box center [503, 263] width 433 height 27
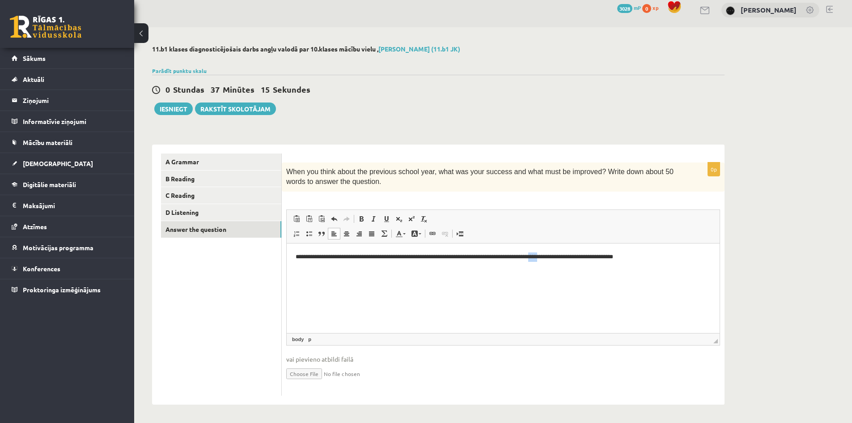
drag, startPoint x: 560, startPoint y: 256, endPoint x: 551, endPoint y: 257, distance: 9.0
click at [551, 257] on p "**********" at bounding box center [503, 256] width 415 height 9
click at [592, 258] on p "**********" at bounding box center [503, 256] width 415 height 9
click at [638, 256] on p "**********" at bounding box center [503, 256] width 415 height 9
click at [706, 259] on p "**********" at bounding box center [503, 256] width 415 height 9
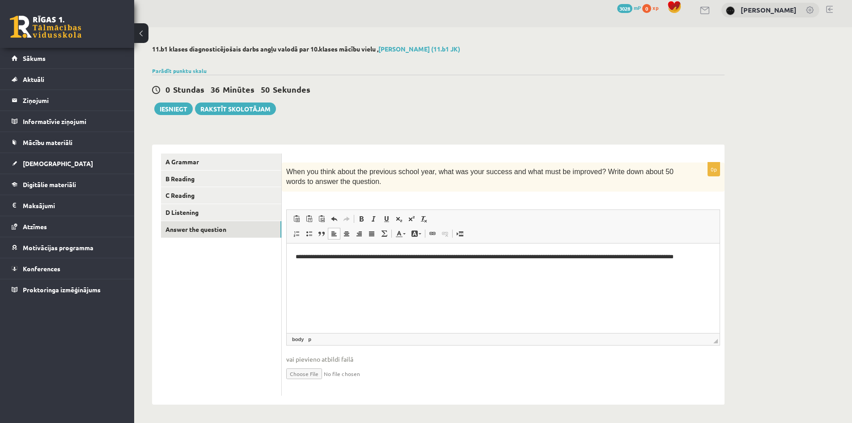
click at [710, 259] on p "**********" at bounding box center [503, 256] width 415 height 9
click at [683, 256] on p "**********" at bounding box center [503, 261] width 415 height 19
click at [674, 259] on p "**********" at bounding box center [503, 261] width 415 height 19
click at [682, 259] on p "**********" at bounding box center [503, 261] width 415 height 19
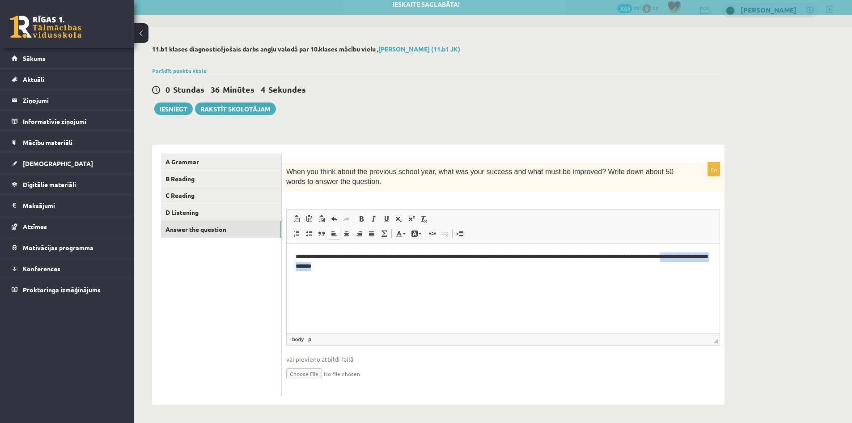
drag, startPoint x: 696, startPoint y: 256, endPoint x: 719, endPoint y: 267, distance: 24.6
click at [719, 267] on html "**********" at bounding box center [503, 261] width 433 height 37
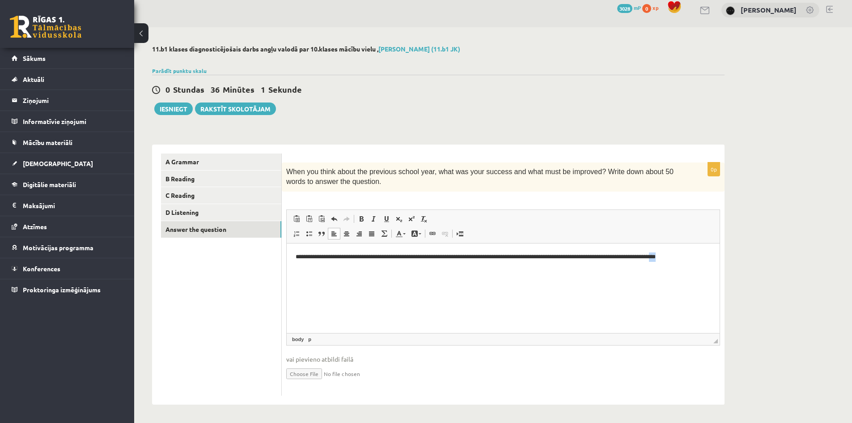
drag, startPoint x: 701, startPoint y: 252, endPoint x: 685, endPoint y: 254, distance: 15.8
click at [685, 254] on p "**********" at bounding box center [503, 256] width 415 height 9
drag, startPoint x: 489, startPoint y: 274, endPoint x: 324, endPoint y: 283, distance: 165.3
click at [324, 280] on html "**********" at bounding box center [503, 261] width 433 height 37
copy p "**********"
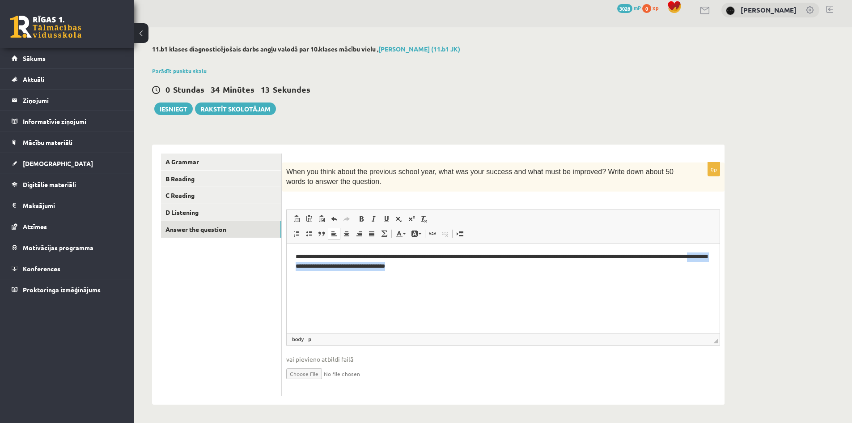
click at [502, 271] on html "**********" at bounding box center [503, 261] width 433 height 37
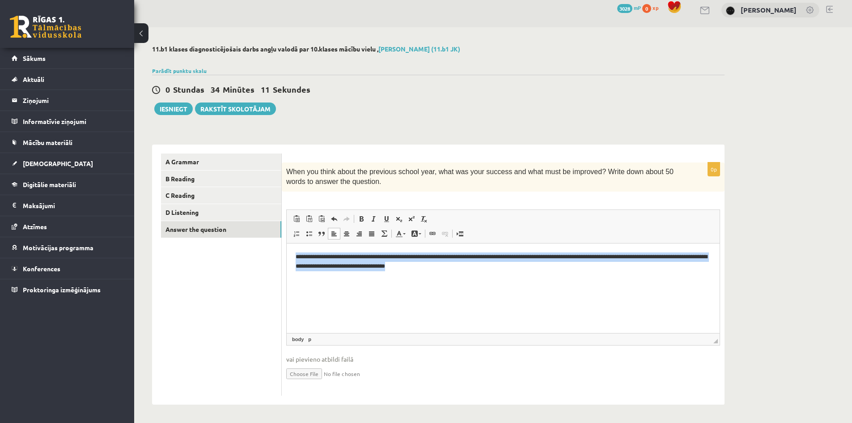
drag, startPoint x: 452, startPoint y: 257, endPoint x: 618, endPoint y: 284, distance: 168.0
click at [618, 280] on html "**********" at bounding box center [503, 261] width 433 height 37
copy p "**********"
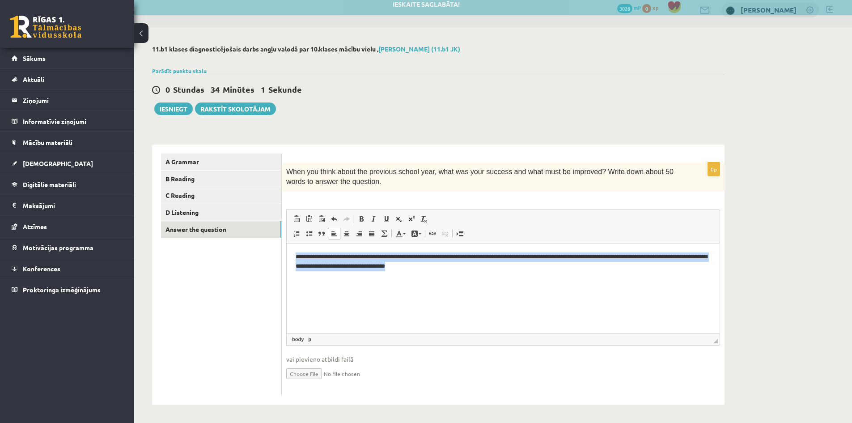
click at [467, 276] on html "**********" at bounding box center [503, 261] width 433 height 37
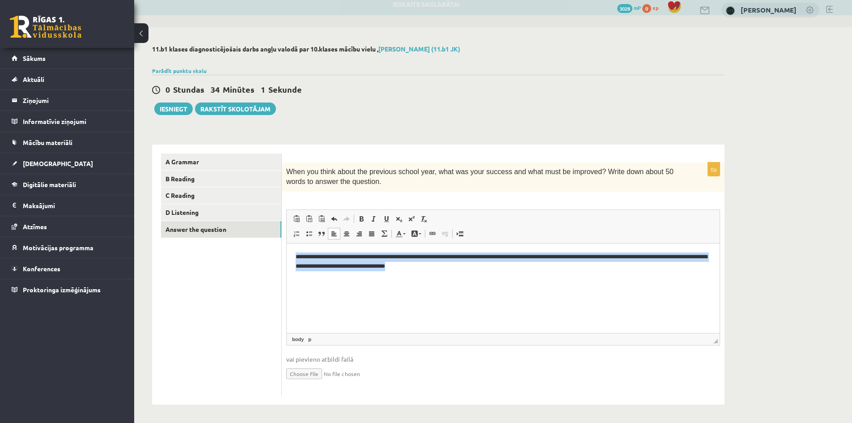
click at [473, 261] on p "**********" at bounding box center [503, 261] width 415 height 19
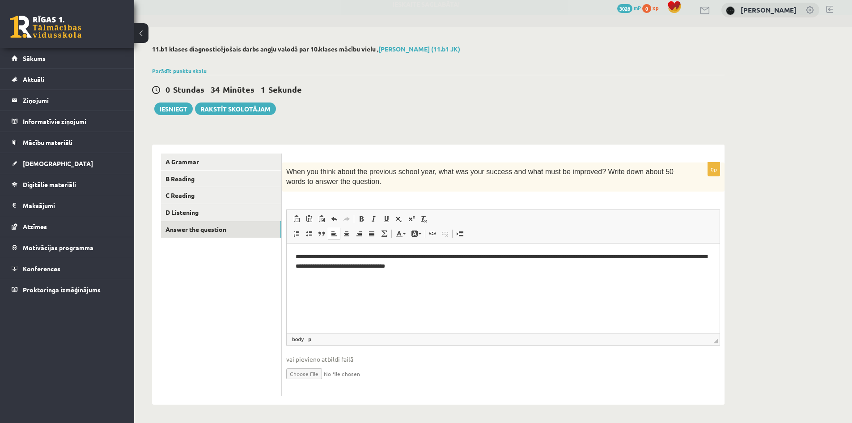
click at [469, 268] on p "**********" at bounding box center [503, 261] width 415 height 19
click at [186, 106] on button "Iesniegt" at bounding box center [173, 108] width 38 height 13
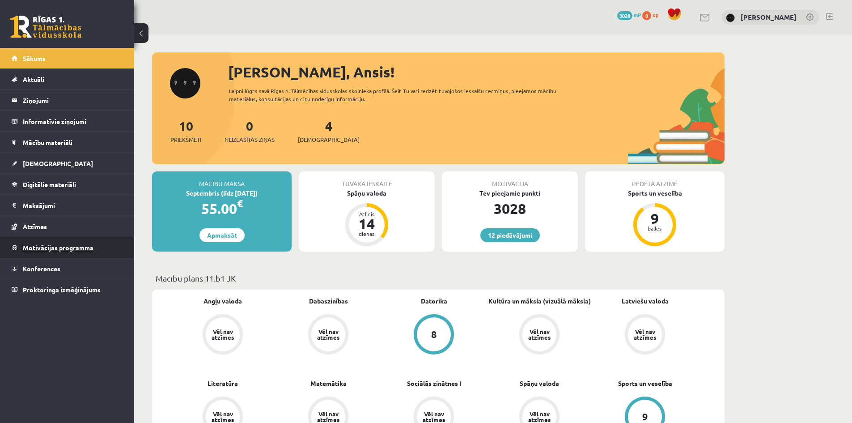
click at [115, 251] on link "Motivācijas programma" at bounding box center [67, 247] width 111 height 21
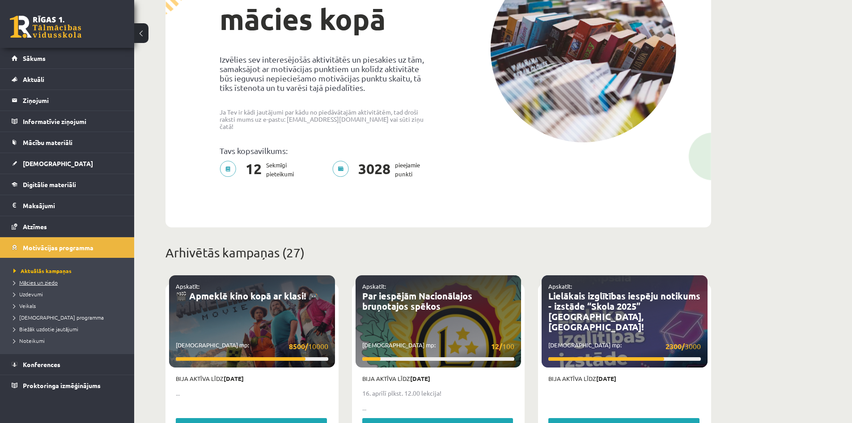
scroll to position [149, 0]
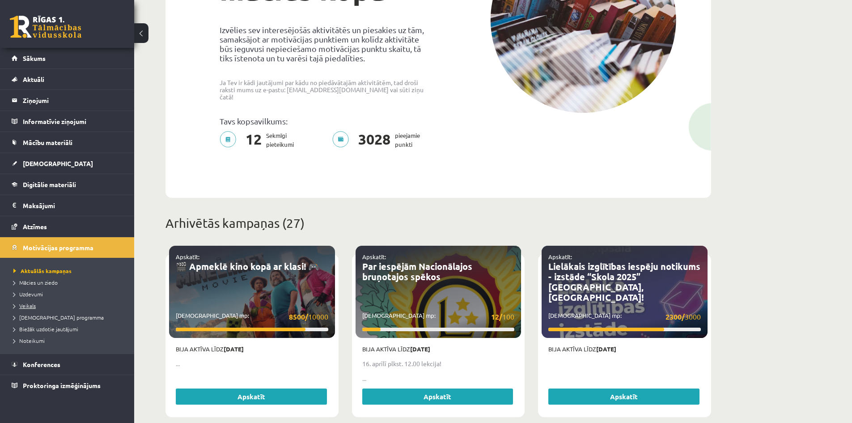
click at [31, 306] on span "Veikals" at bounding box center [24, 305] width 22 height 7
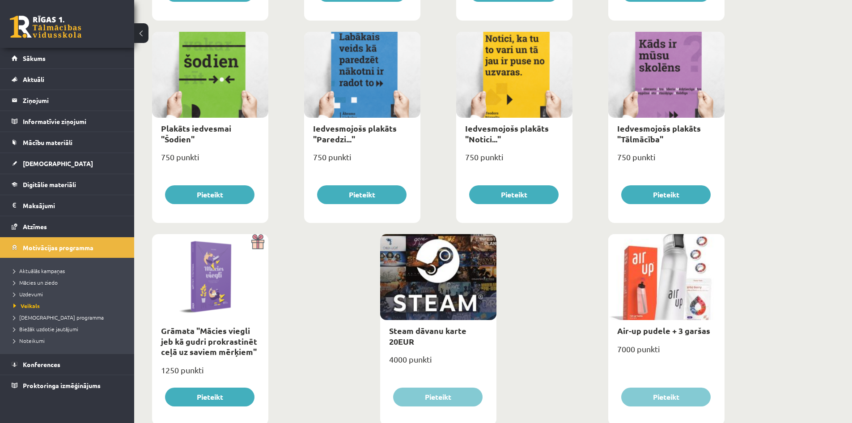
scroll to position [951, 0]
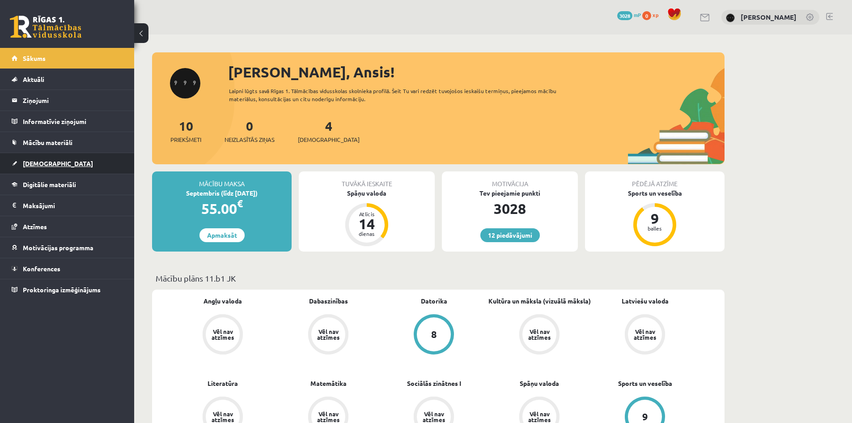
click at [73, 169] on link "[DEMOGRAPHIC_DATA]" at bounding box center [67, 163] width 111 height 21
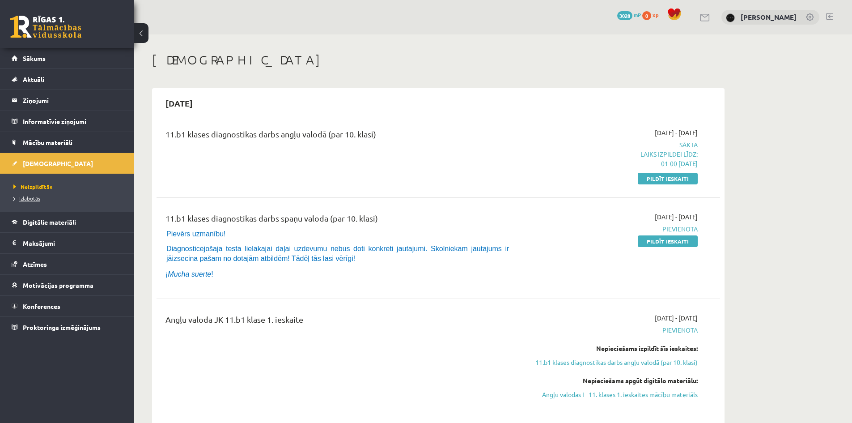
click at [33, 201] on link "Izlabotās" at bounding box center [69, 198] width 112 height 8
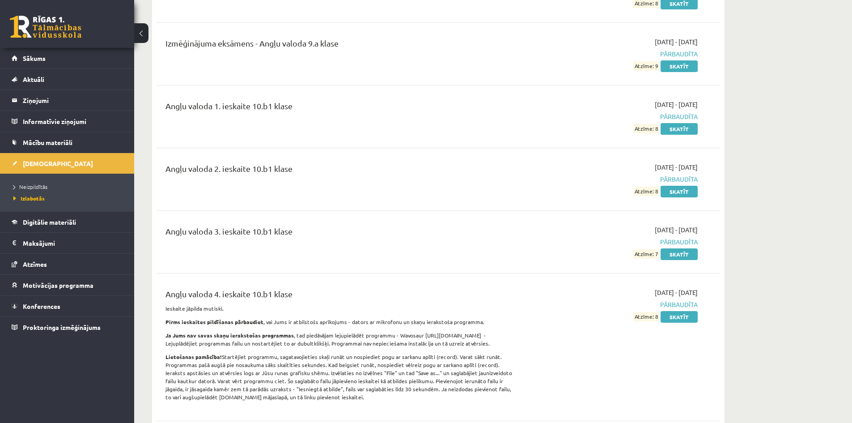
scroll to position [1073, 0]
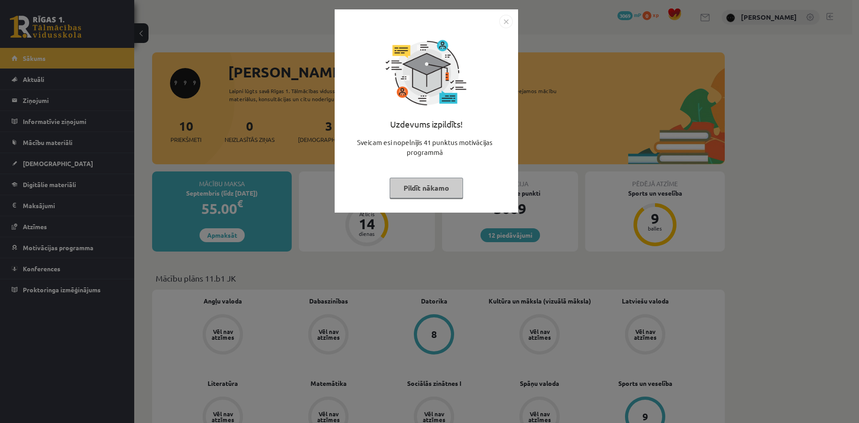
click at [507, 22] on img "Close" at bounding box center [505, 21] width 13 height 13
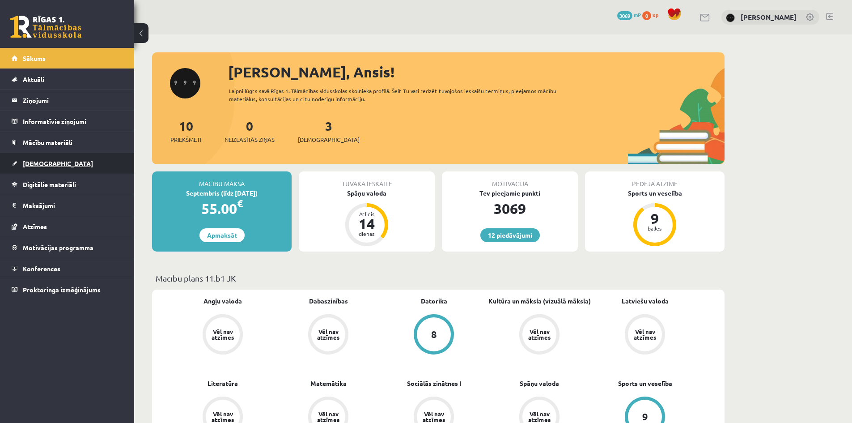
click at [105, 160] on link "[DEMOGRAPHIC_DATA]" at bounding box center [67, 163] width 111 height 21
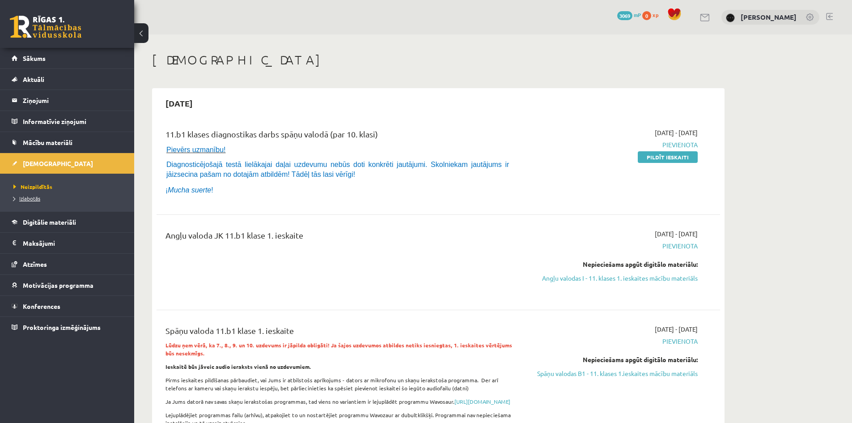
click at [35, 200] on span "Izlabotās" at bounding box center [26, 198] width 27 height 7
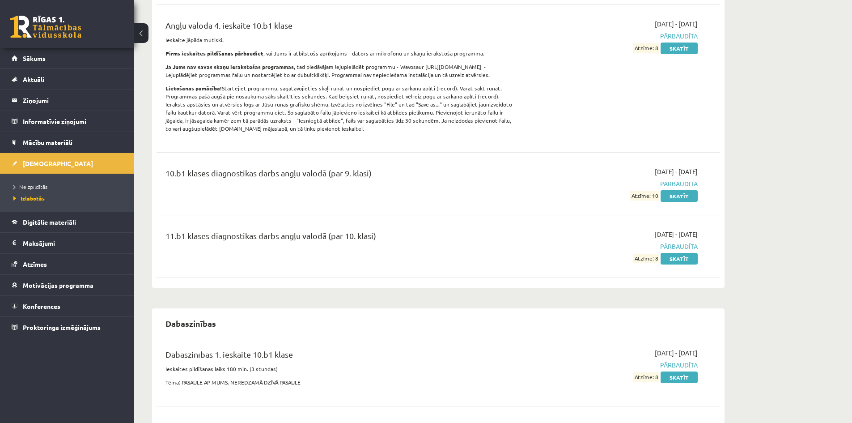
scroll to position [1282, 0]
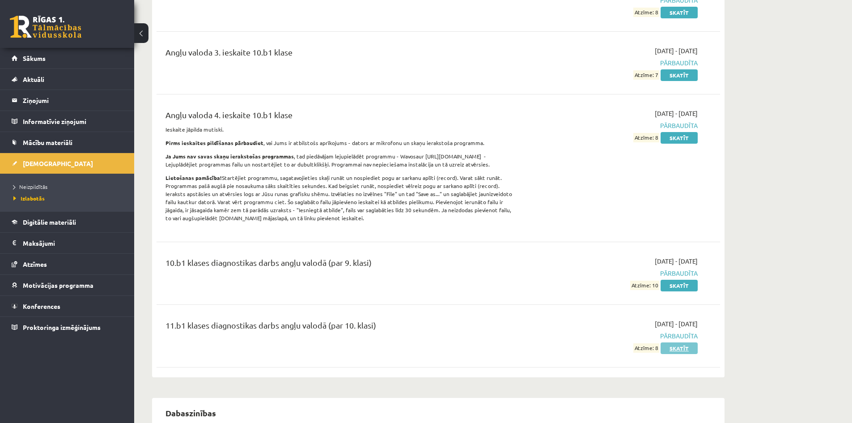
click at [683, 350] on link "Skatīt" at bounding box center [679, 348] width 37 height 12
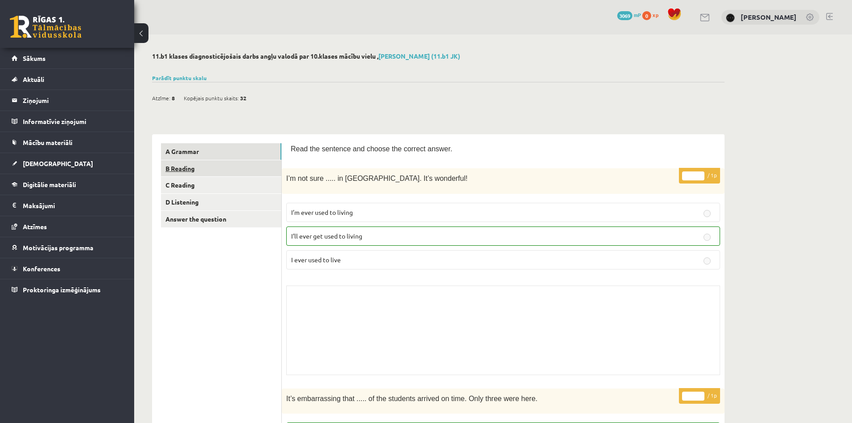
click at [212, 169] on link "B Reading" at bounding box center [221, 168] width 120 height 17
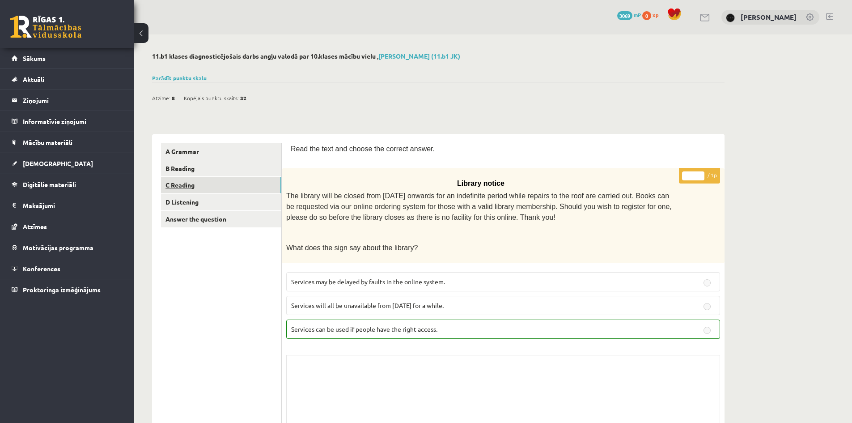
click at [242, 185] on link "C Reading" at bounding box center [221, 185] width 120 height 17
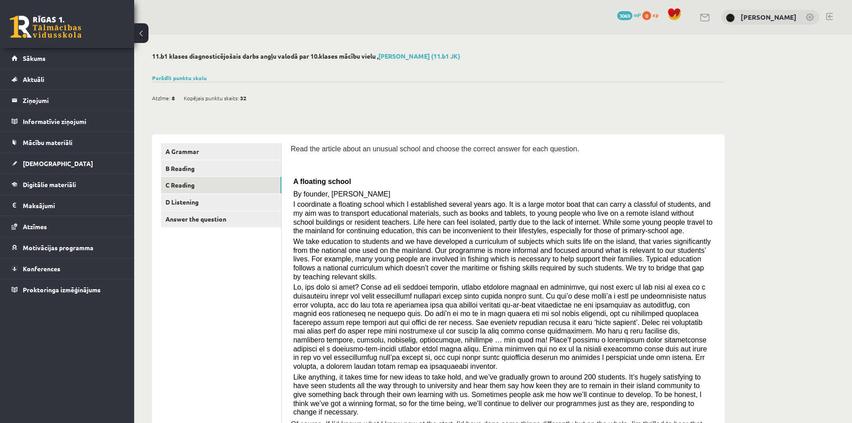
click at [244, 206] on link "D Listening" at bounding box center [221, 202] width 120 height 17
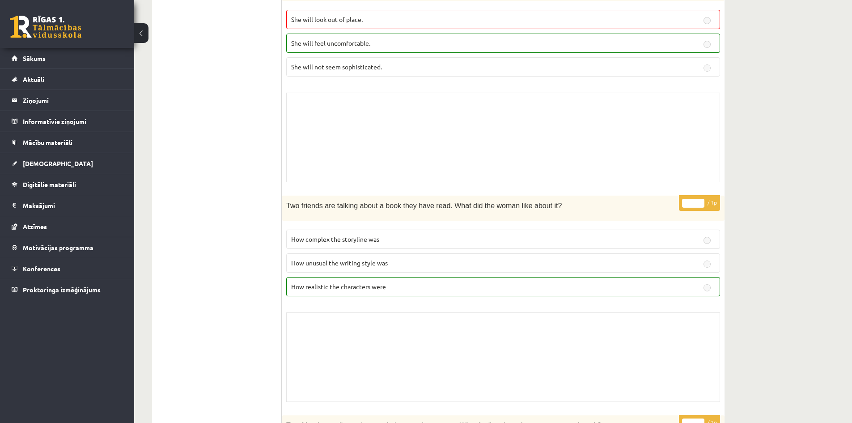
scroll to position [656, 0]
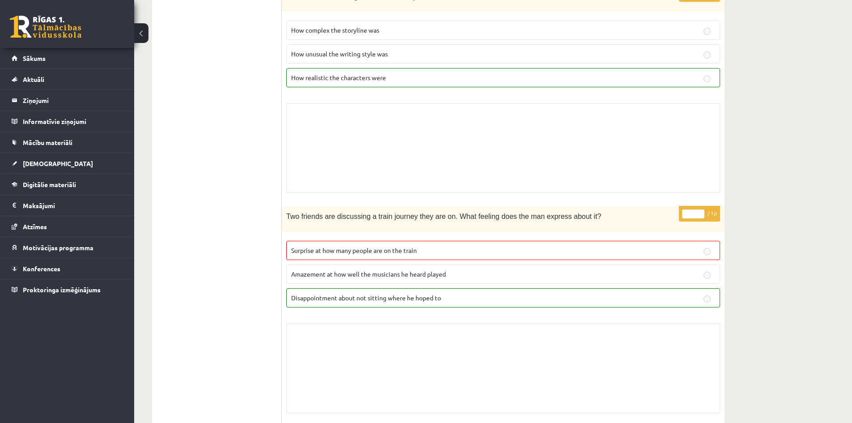
click at [298, 301] on label "Disappointment about not sitting where he hoped to" at bounding box center [503, 297] width 434 height 19
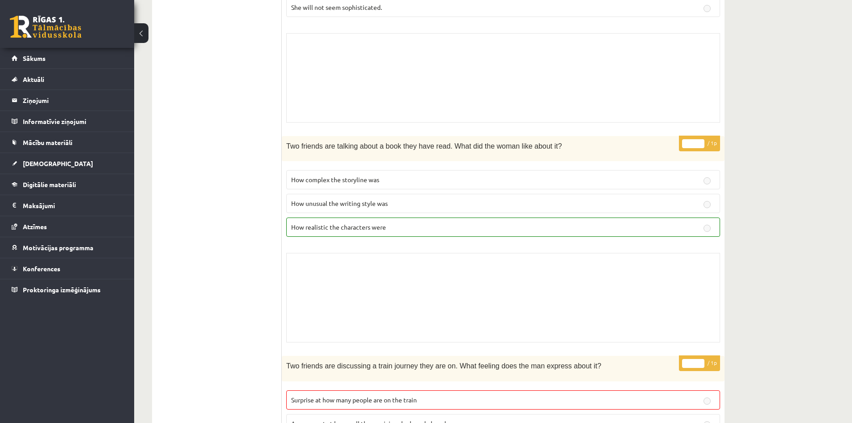
scroll to position [387, 0]
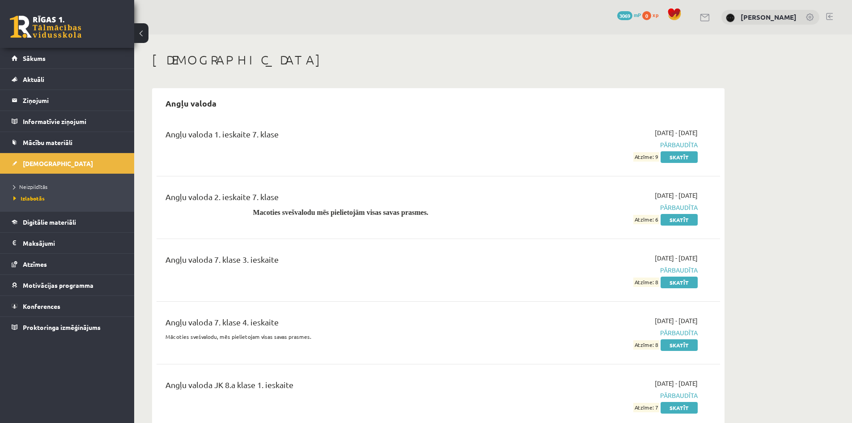
scroll to position [1282, 0]
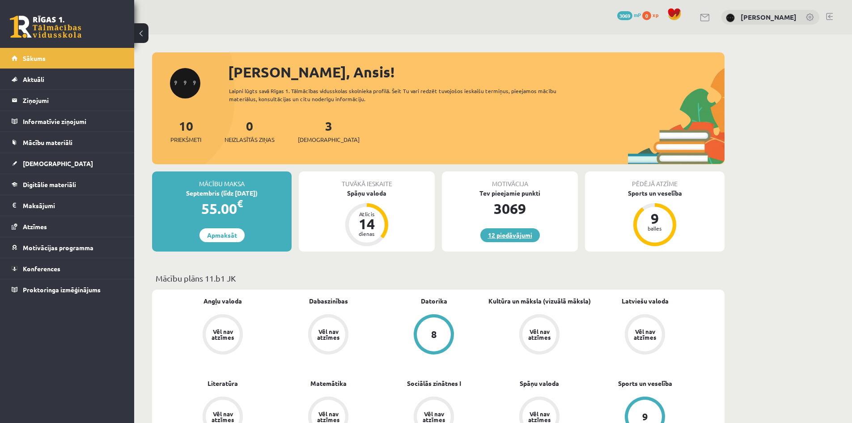
click at [516, 230] on link "12 piedāvājumi" at bounding box center [509, 235] width 59 height 14
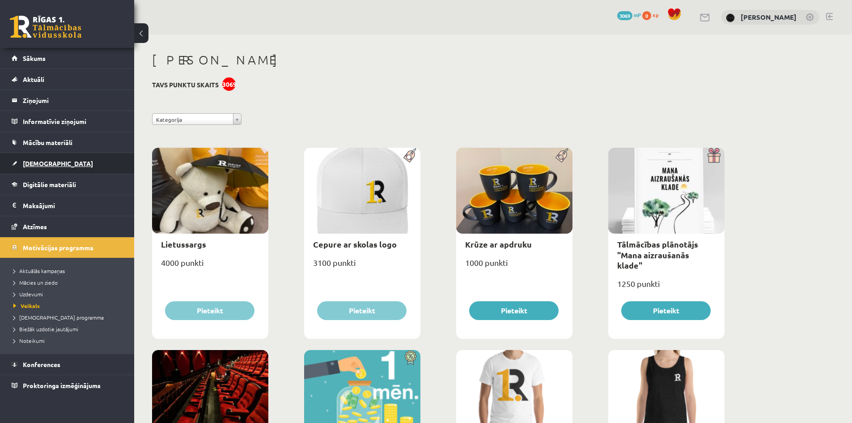
click at [75, 159] on link "[DEMOGRAPHIC_DATA]" at bounding box center [67, 163] width 111 height 21
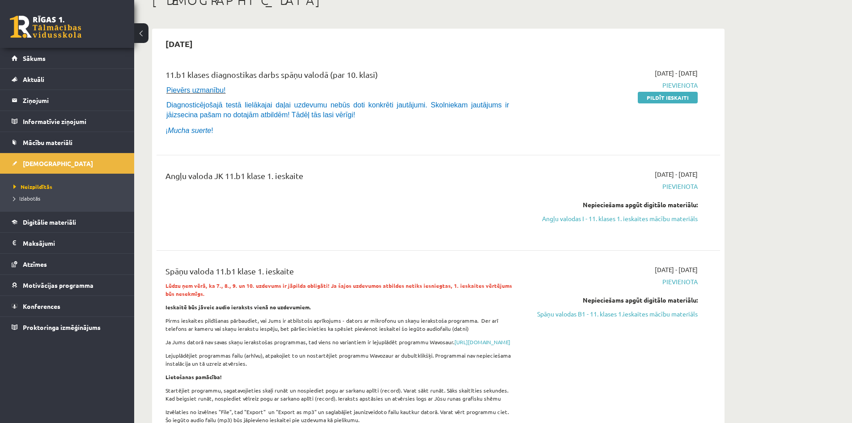
scroll to position [30, 0]
